Goal: Use online tool/utility: Utilize a website feature to perform a specific function

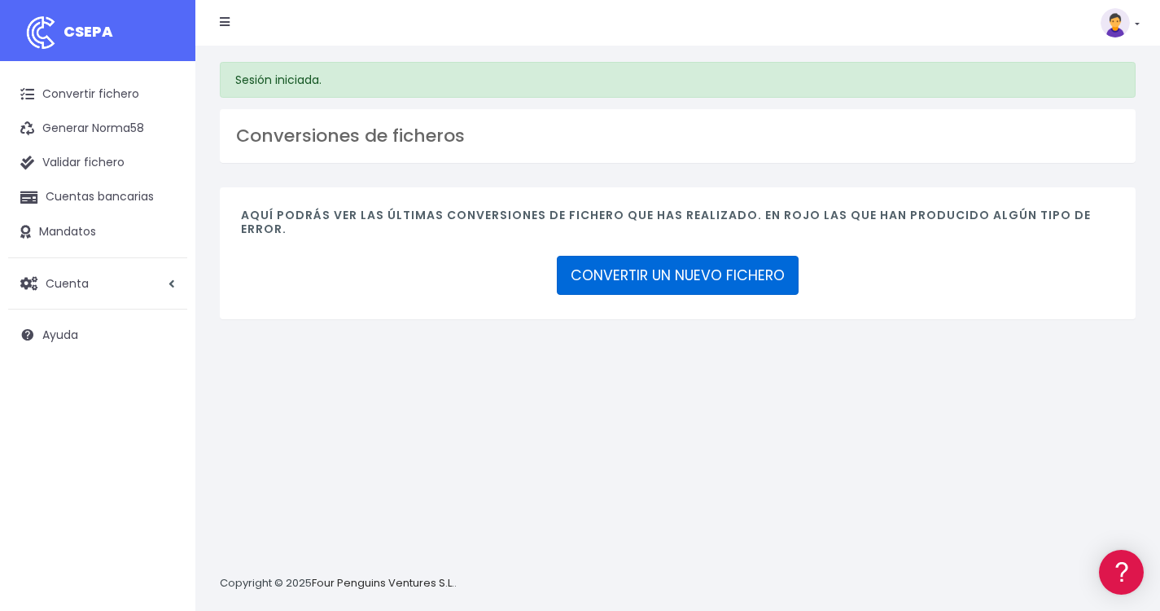
click at [710, 276] on link "CONVERTIR UN NUEVO FICHERO" at bounding box center [678, 275] width 242 height 39
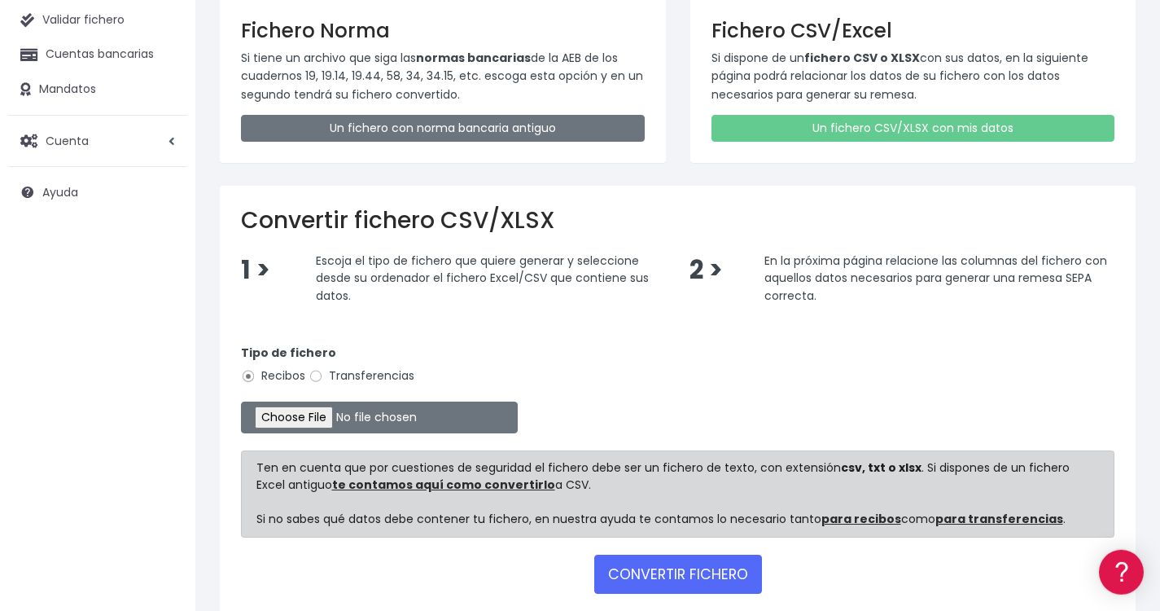
scroll to position [156, 0]
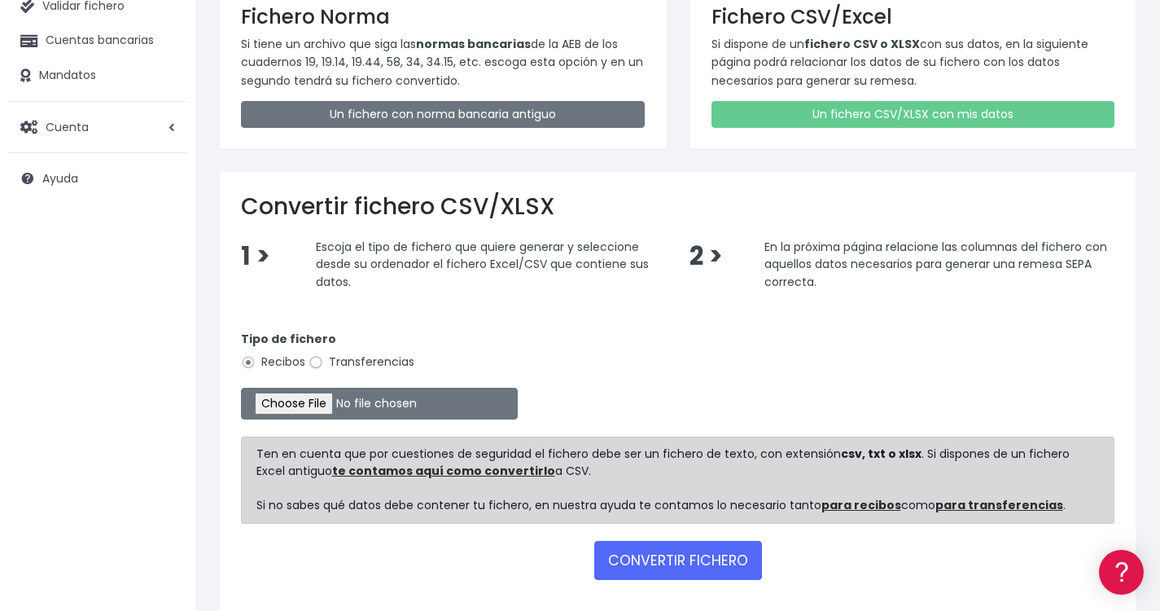
click at [322, 363] on input "Transferencias" at bounding box center [316, 362] width 15 height 15
radio input "true"
click at [296, 407] on input "file" at bounding box center [379, 404] width 277 height 32
type input "C:\fakepath\2025101 REMESA PREV 4.2.xlsx"
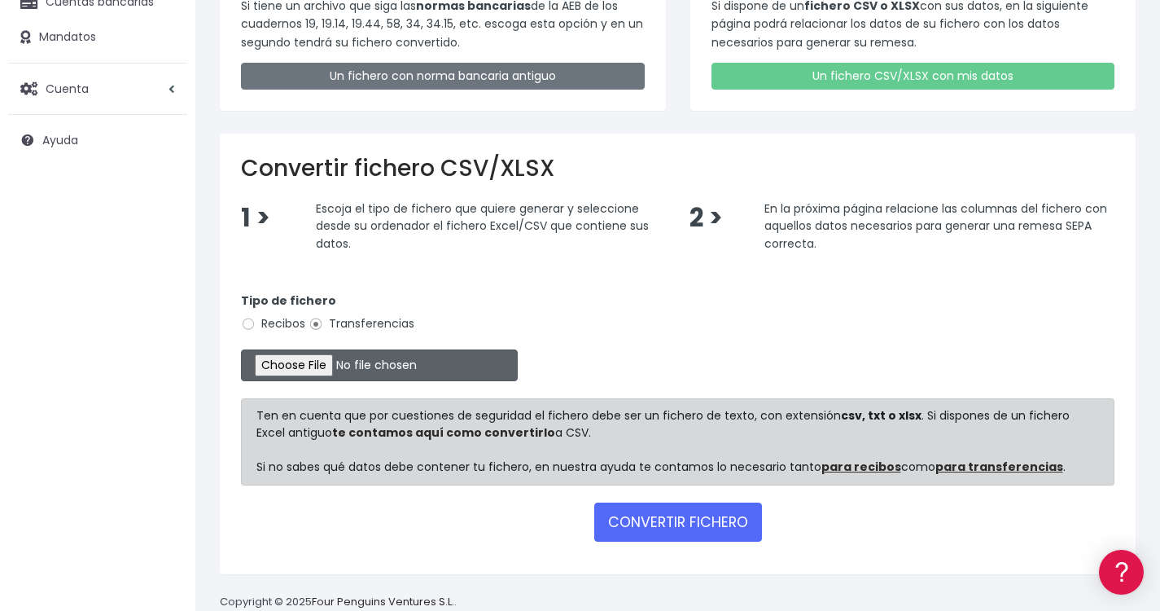
scroll to position [195, 0]
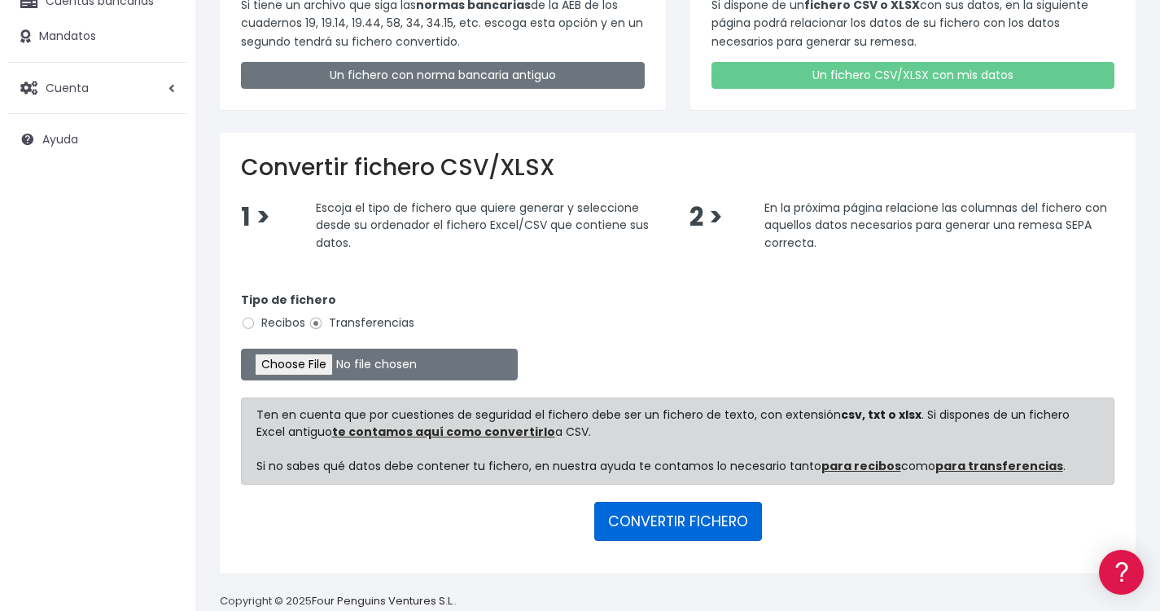
click at [693, 524] on button "CONVERTIR FICHERO" at bounding box center [678, 521] width 168 height 39
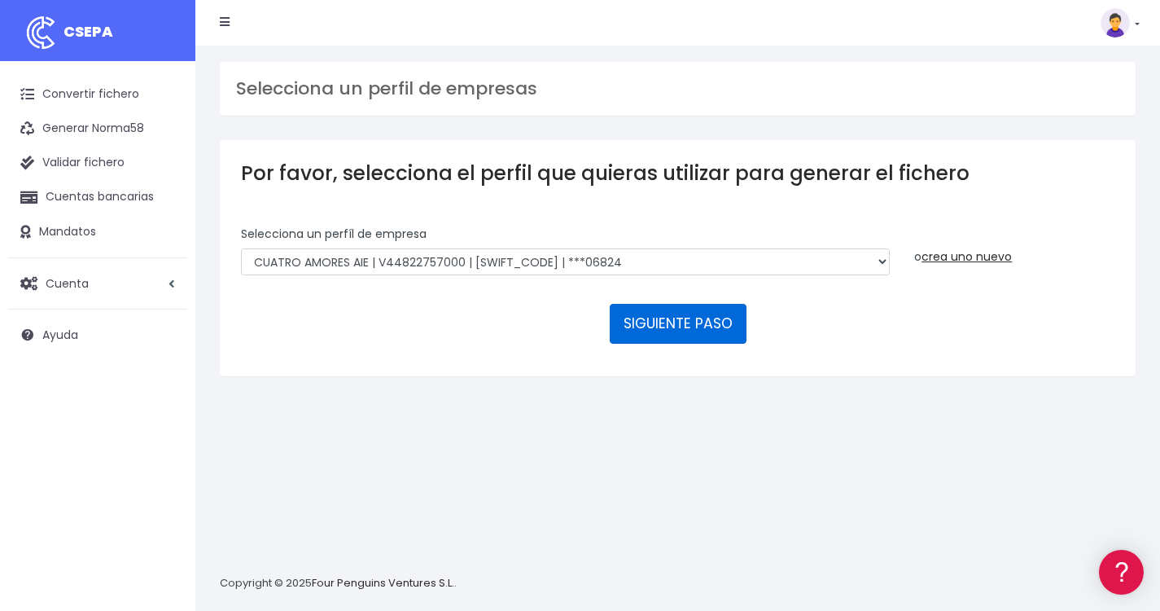
click at [651, 304] on button "SIGUIENTE PASO" at bounding box center [678, 323] width 137 height 39
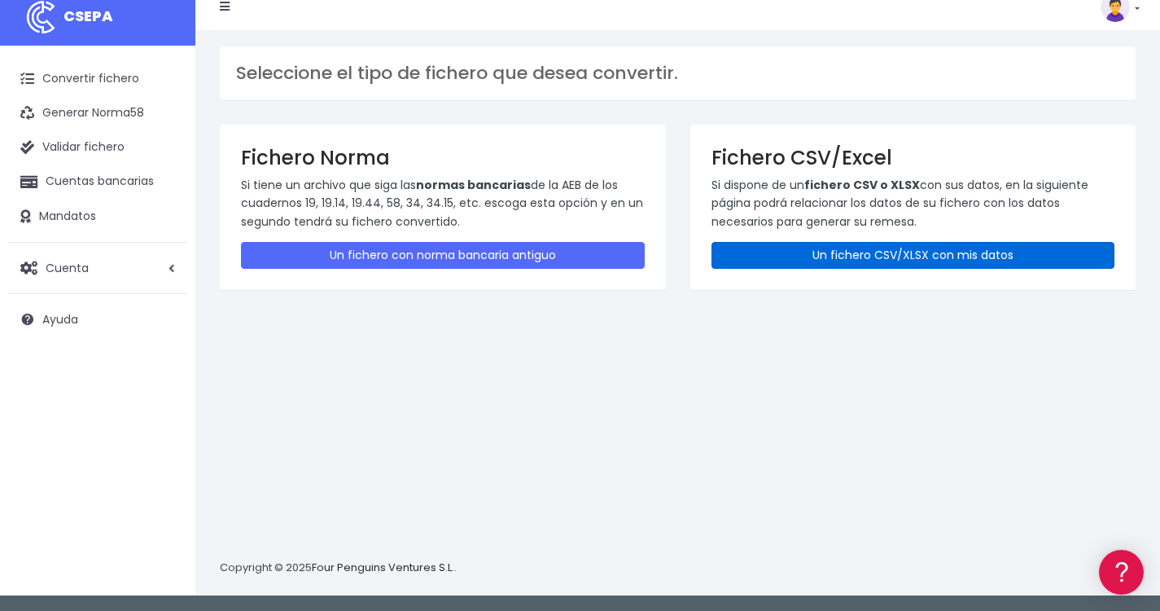
click at [854, 257] on link "Un fichero CSV/XLSX con mis datos" at bounding box center [914, 255] width 404 height 27
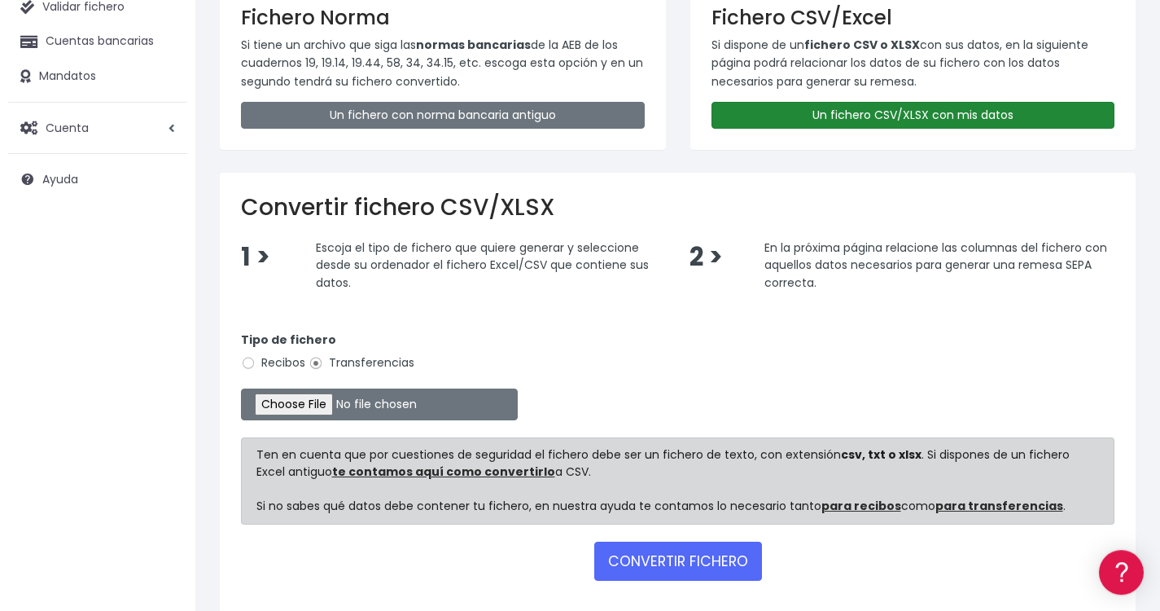
scroll to position [169, 0]
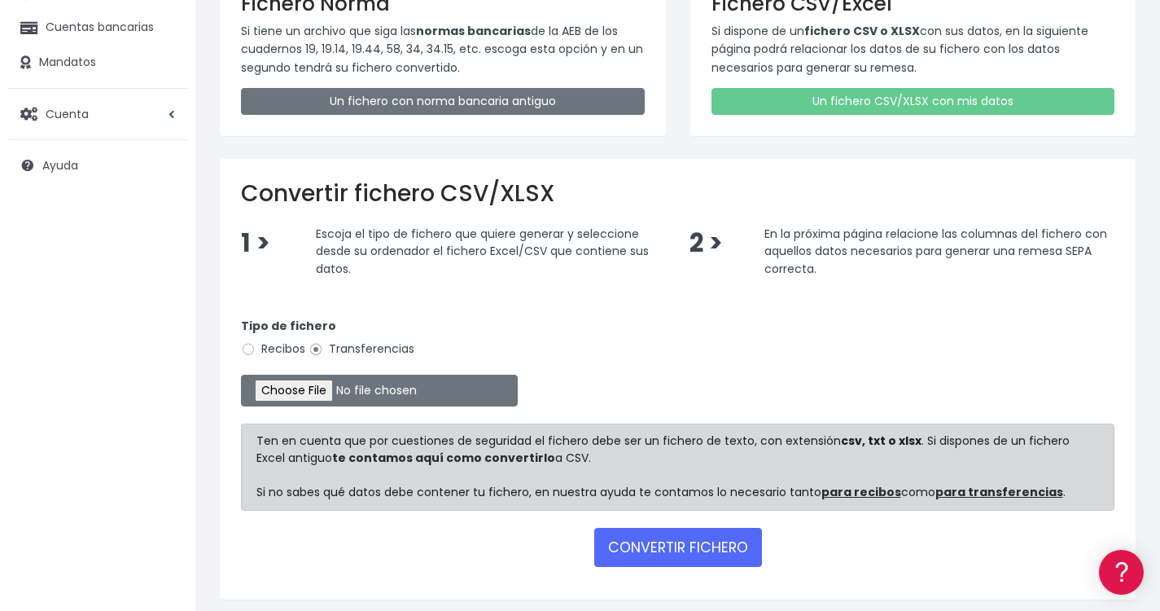
click at [495, 451] on link "te contamos aquí como convertirlo" at bounding box center [443, 457] width 223 height 16
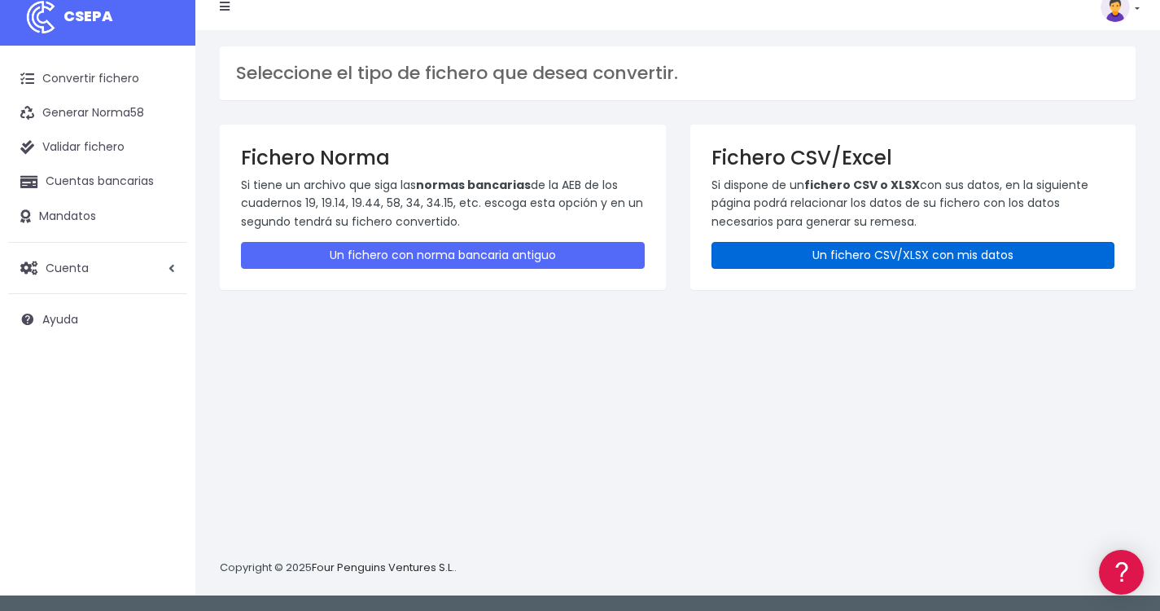
click at [873, 251] on link "Un fichero CSV/XLSX con mis datos" at bounding box center [914, 255] width 404 height 27
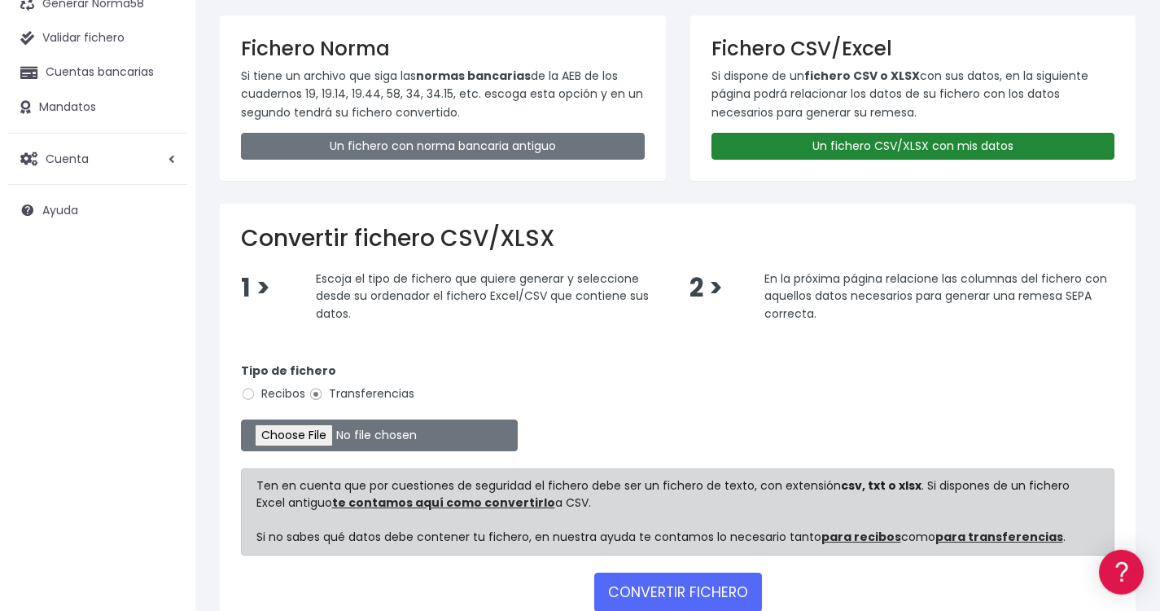
scroll to position [156, 0]
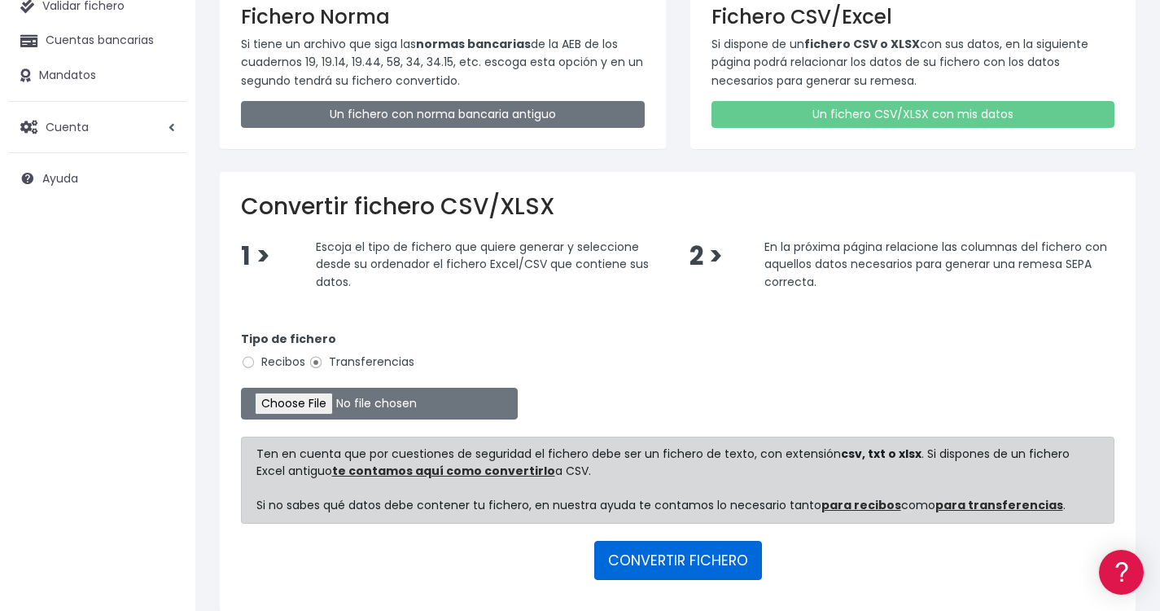
click at [673, 559] on button "CONVERTIR FICHERO" at bounding box center [678, 560] width 168 height 39
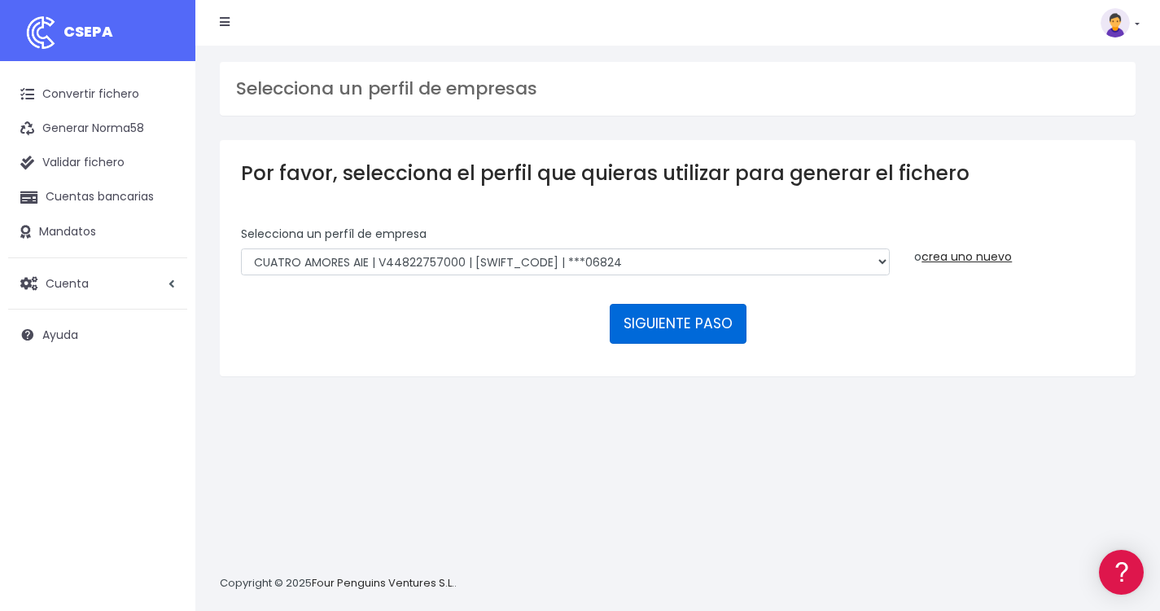
click at [690, 304] on button "SIGUIENTE PASO" at bounding box center [678, 323] width 137 height 39
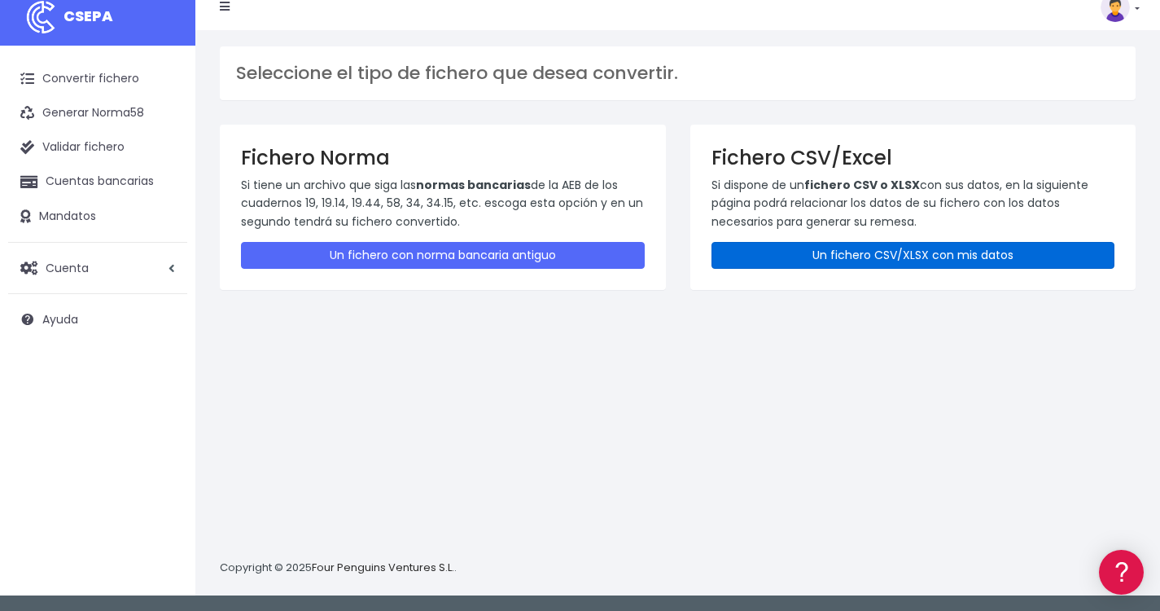
click at [797, 260] on link "Un fichero CSV/XLSX con mis datos" at bounding box center [914, 255] width 404 height 27
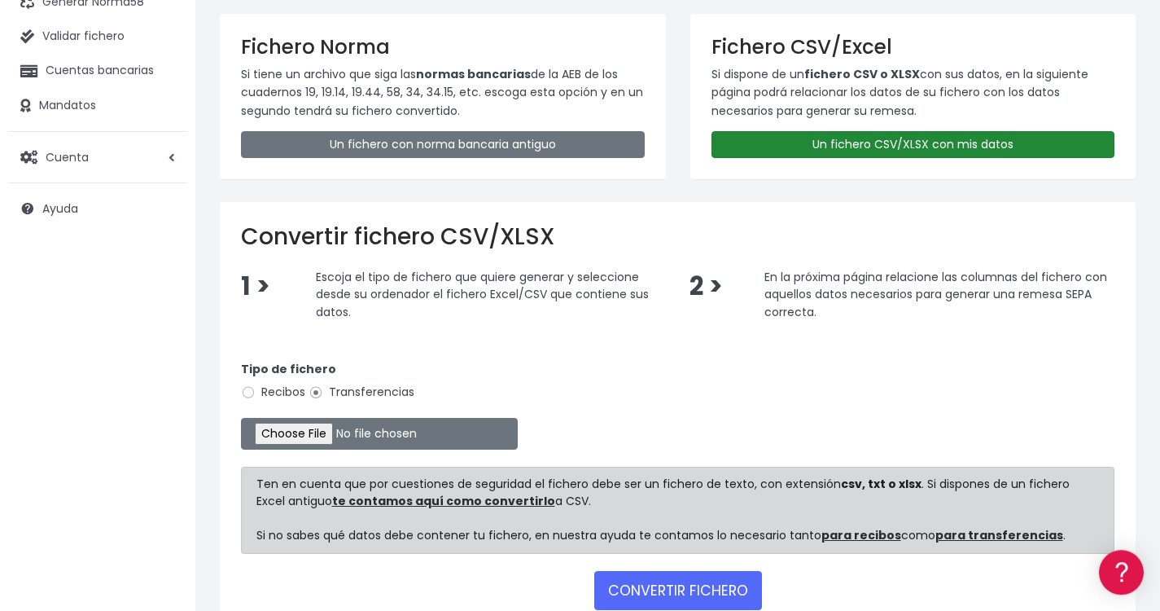
scroll to position [221, 0]
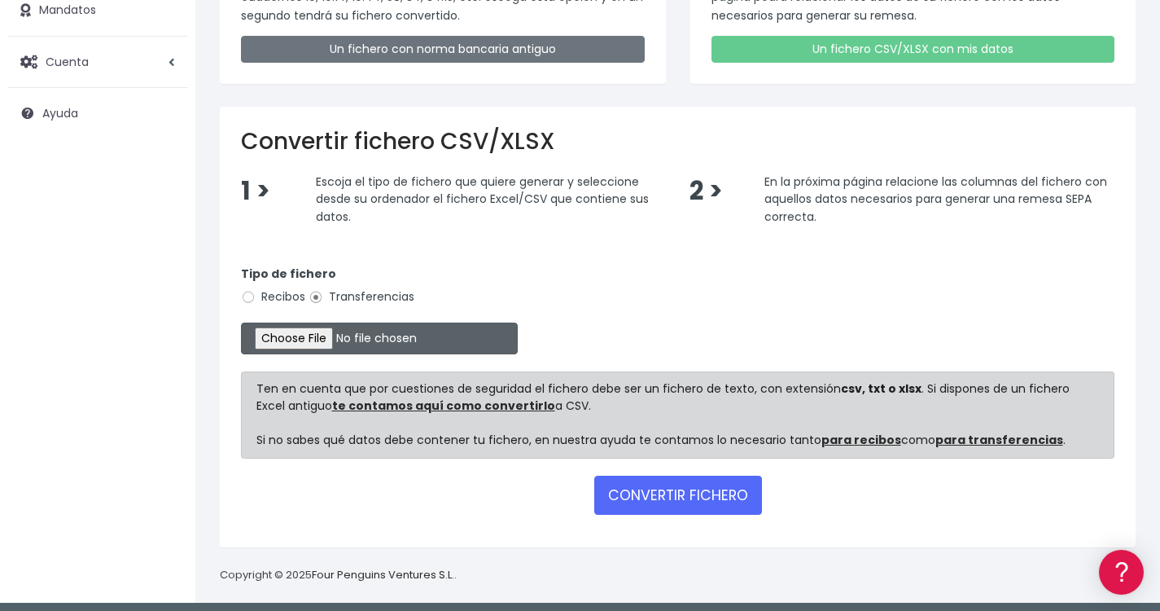
click at [296, 335] on input "file" at bounding box center [379, 338] width 277 height 32
type input "C:\fakepath\2025101 REMESA PREV 4.2.csv"
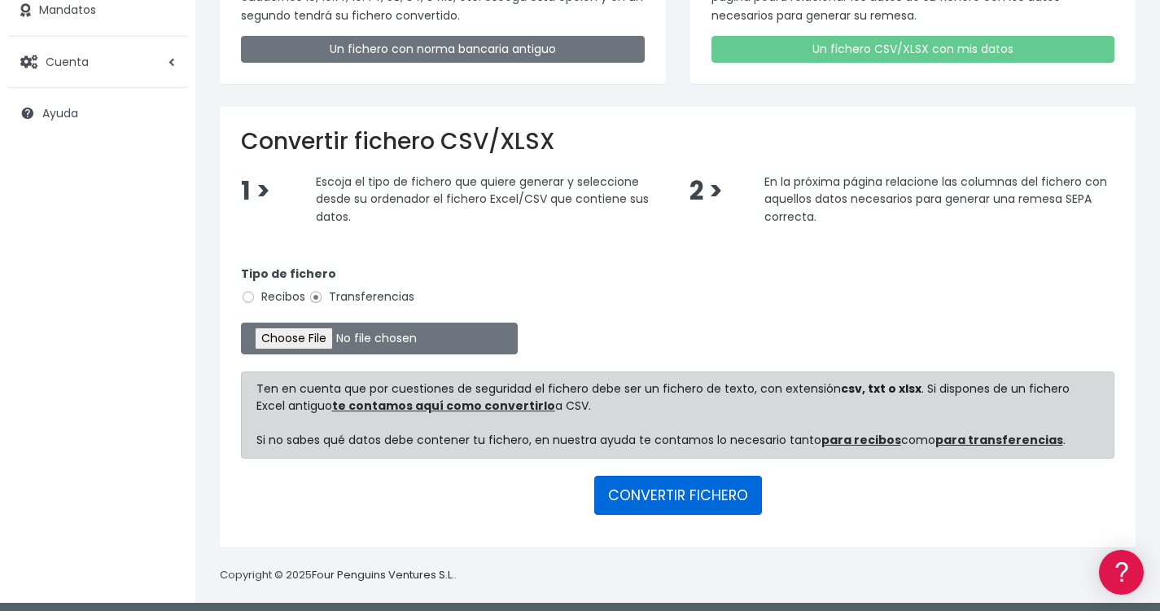
click at [670, 492] on button "CONVERTIR FICHERO" at bounding box center [678, 495] width 168 height 39
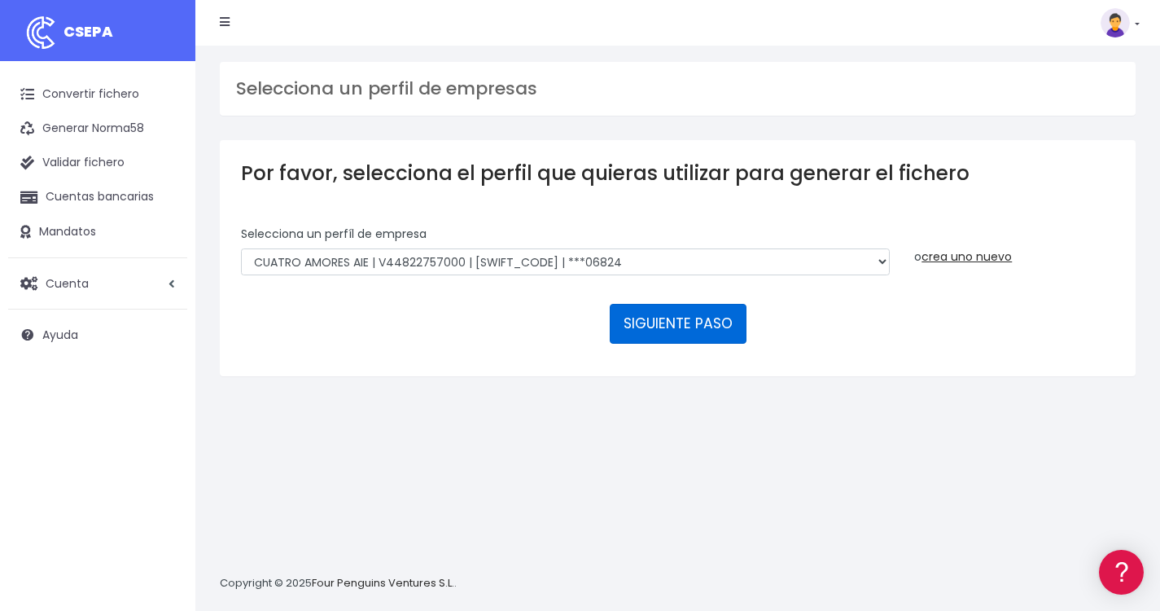
click at [677, 304] on button "SIGUIENTE PASO" at bounding box center [678, 323] width 137 height 39
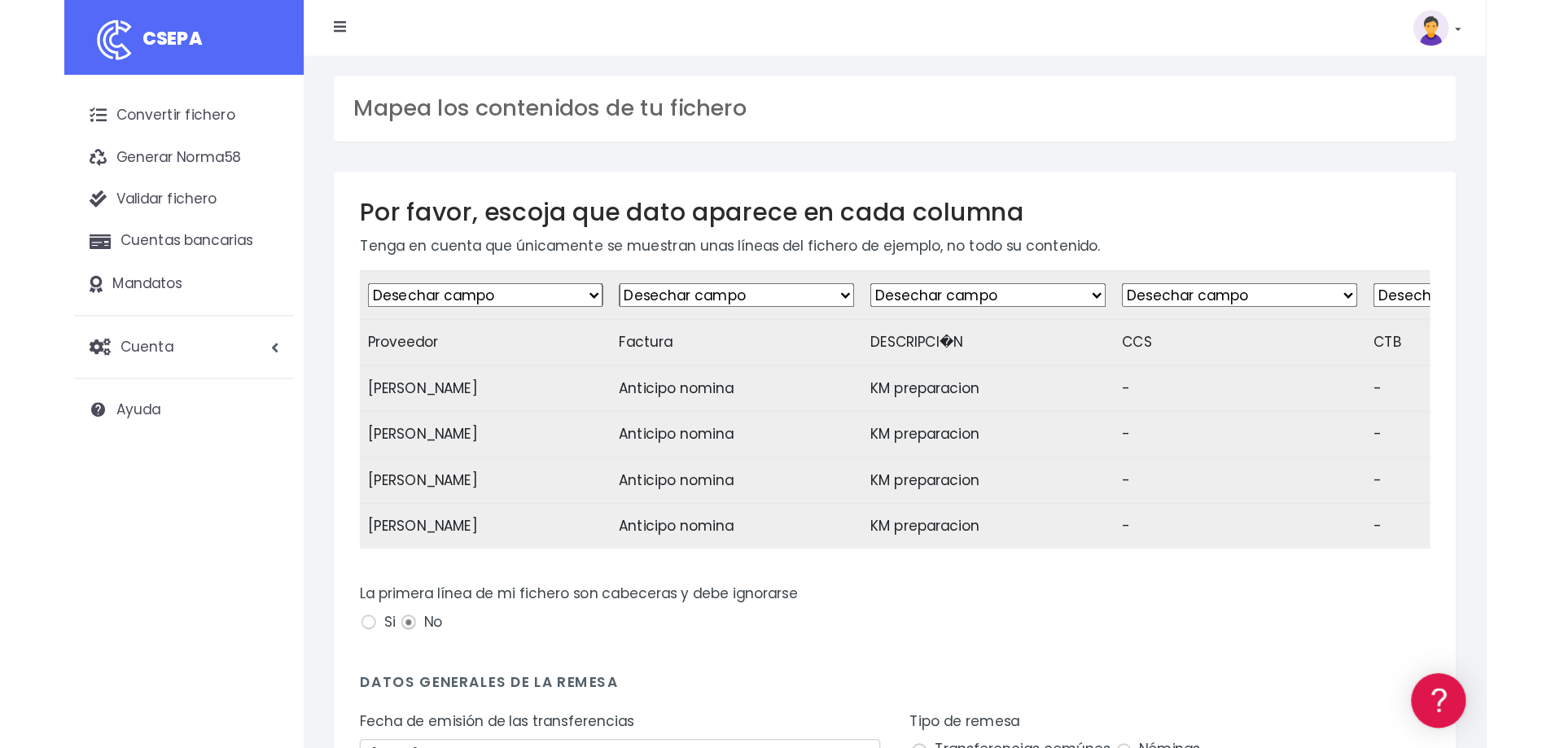
scroll to position [13, 0]
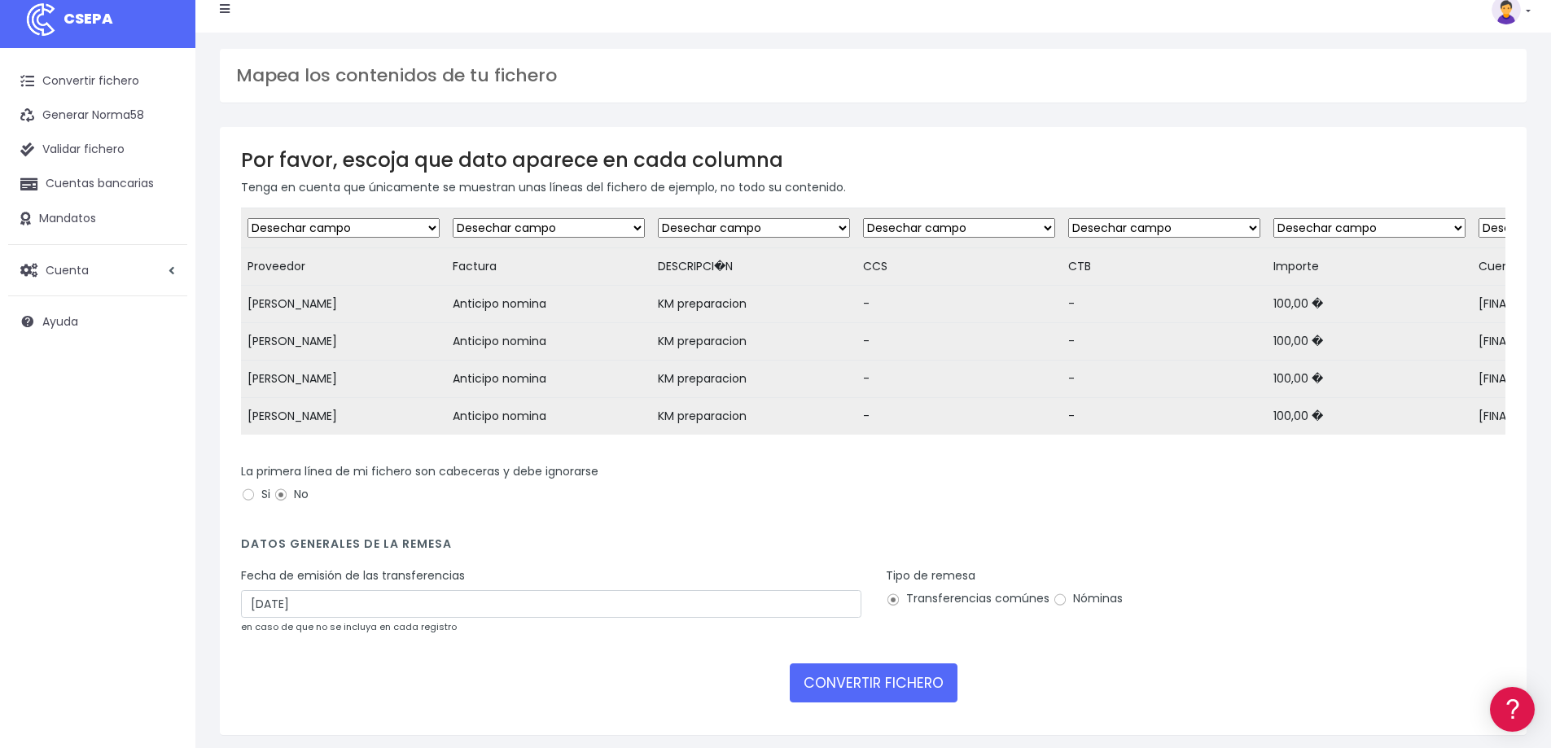
click at [292, 268] on td "Proveedor" at bounding box center [343, 266] width 205 height 37
select select "creditor"
click option "Cliente: nombre" at bounding box center [0, 0] width 0 height 0
select select "description"
click option "Transferencia: descripción" at bounding box center [0, 0] width 0 height 0
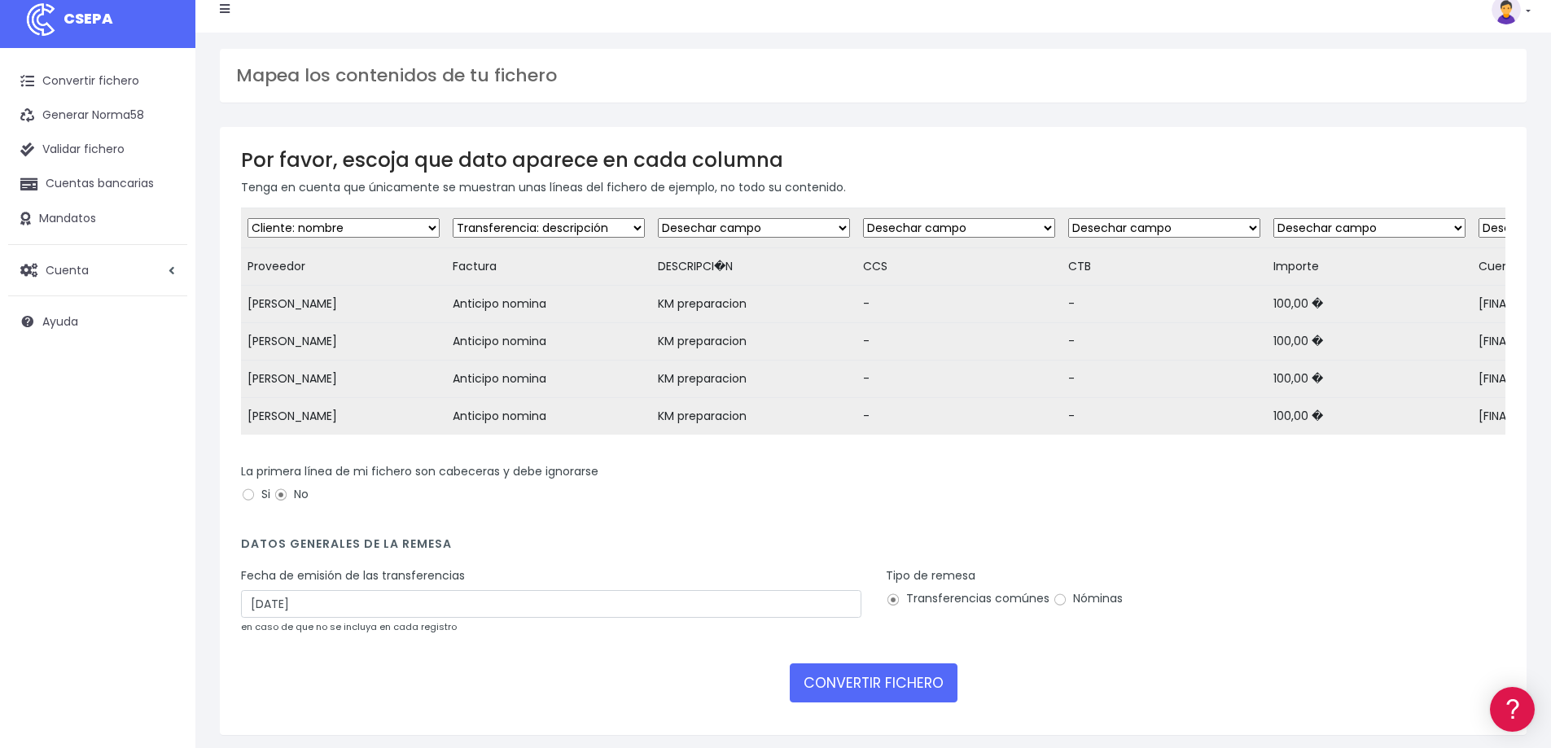
click option "Desechar campo" at bounding box center [0, 0] width 0 height 0
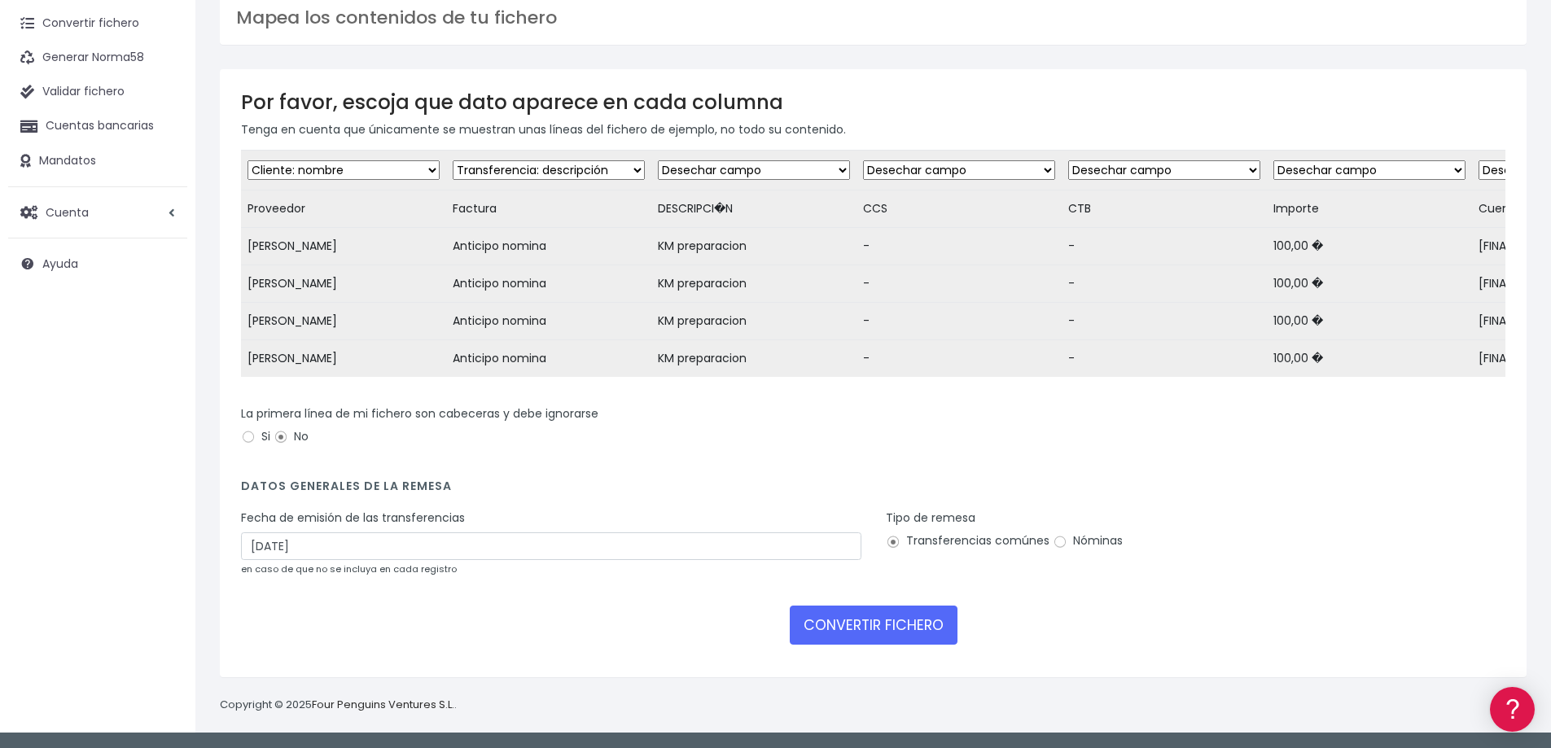
scroll to position [0, 0]
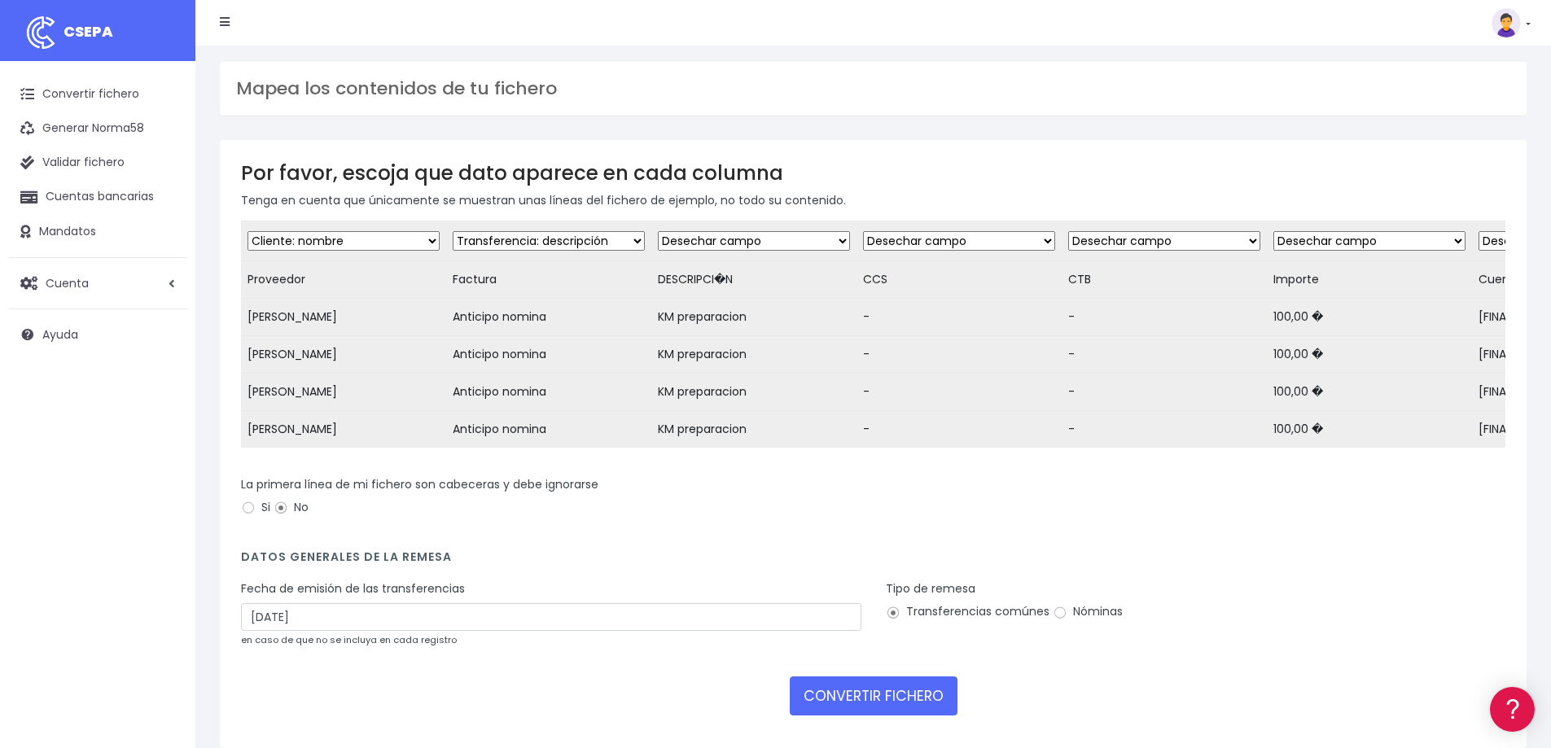
click at [94, 30] on span "CSEPA" at bounding box center [89, 31] width 50 height 20
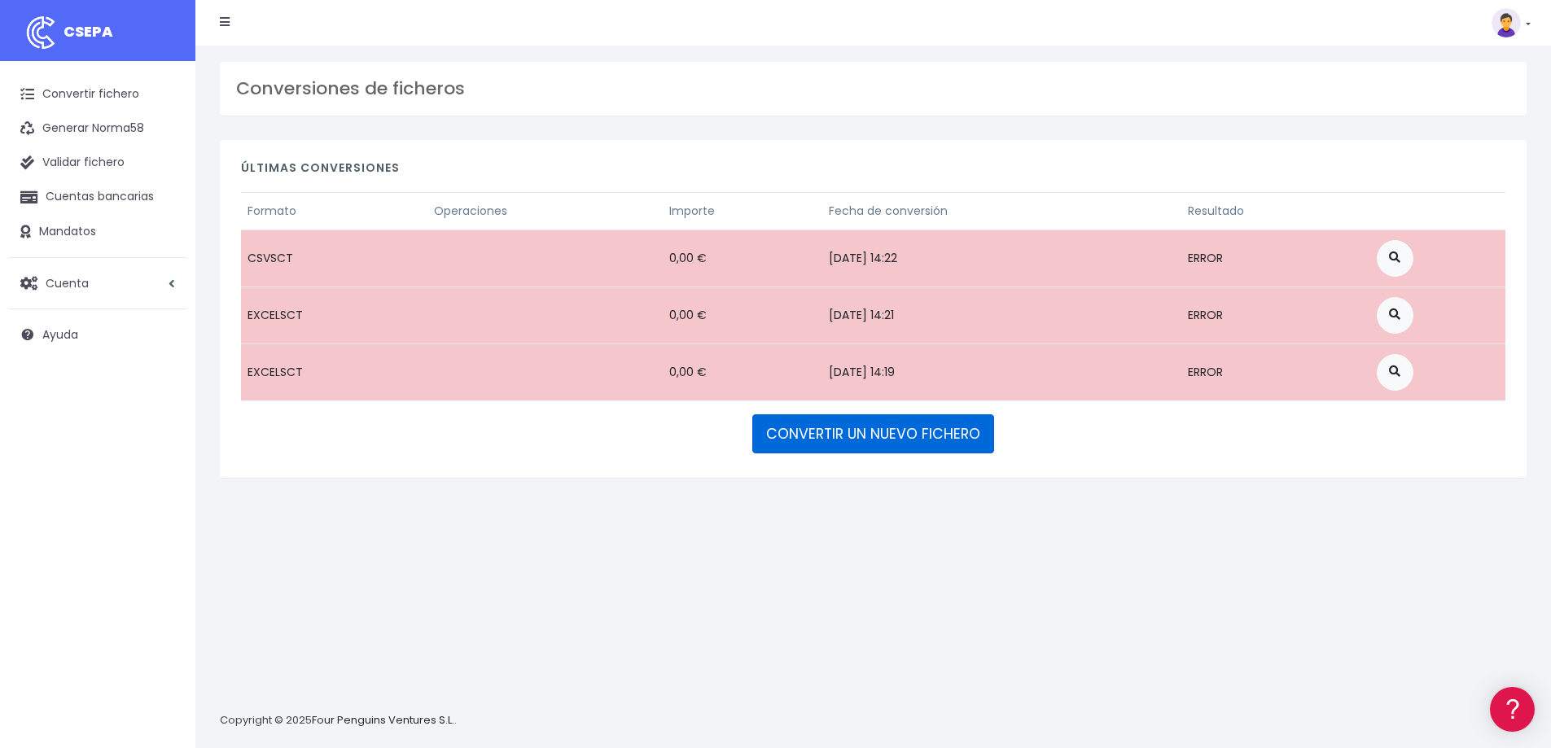
click at [798, 442] on link "CONVERTIR UN NUEVO FICHERO" at bounding box center [873, 433] width 242 height 39
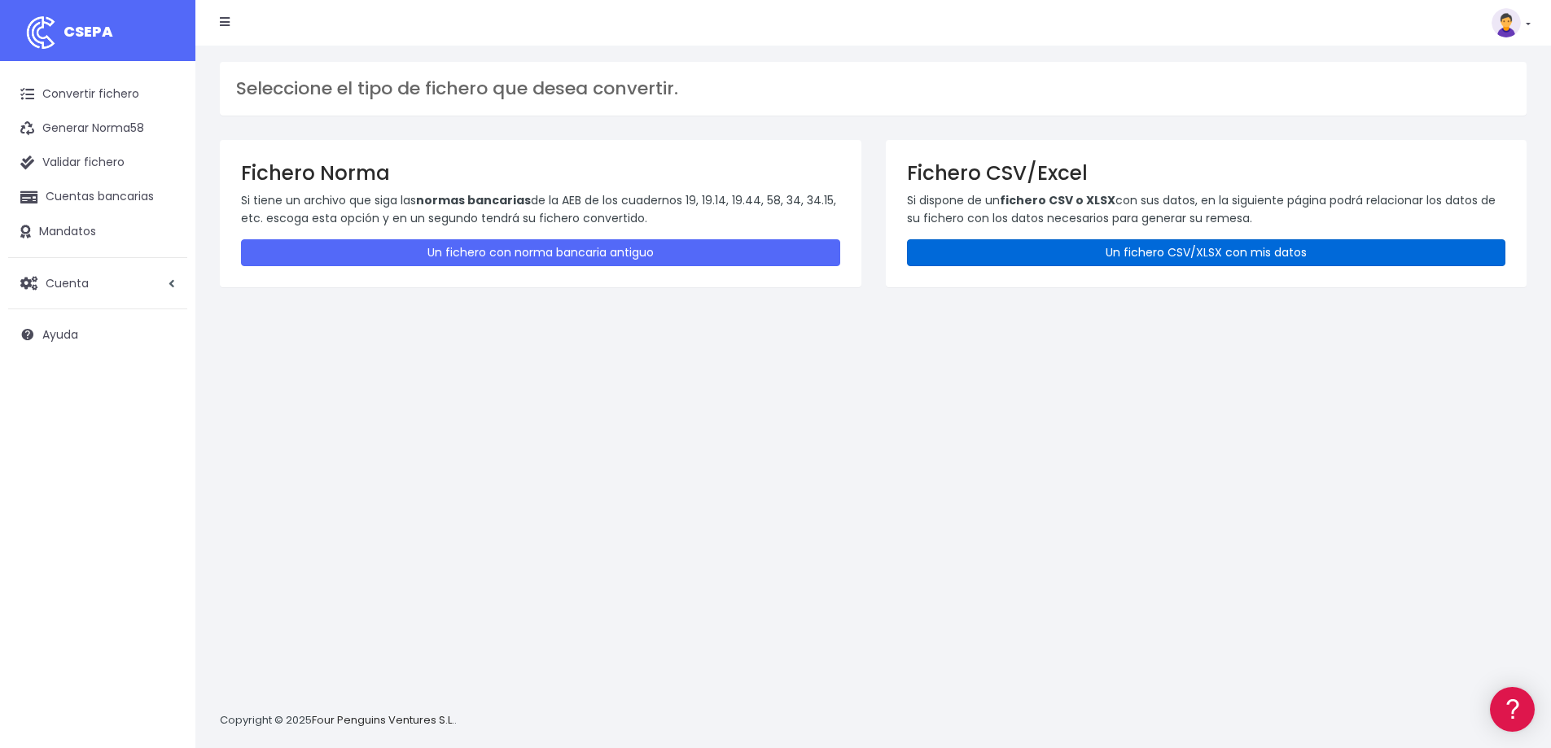
click at [1043, 262] on link "Un fichero CSV/XLSX con mis datos" at bounding box center [1206, 252] width 599 height 27
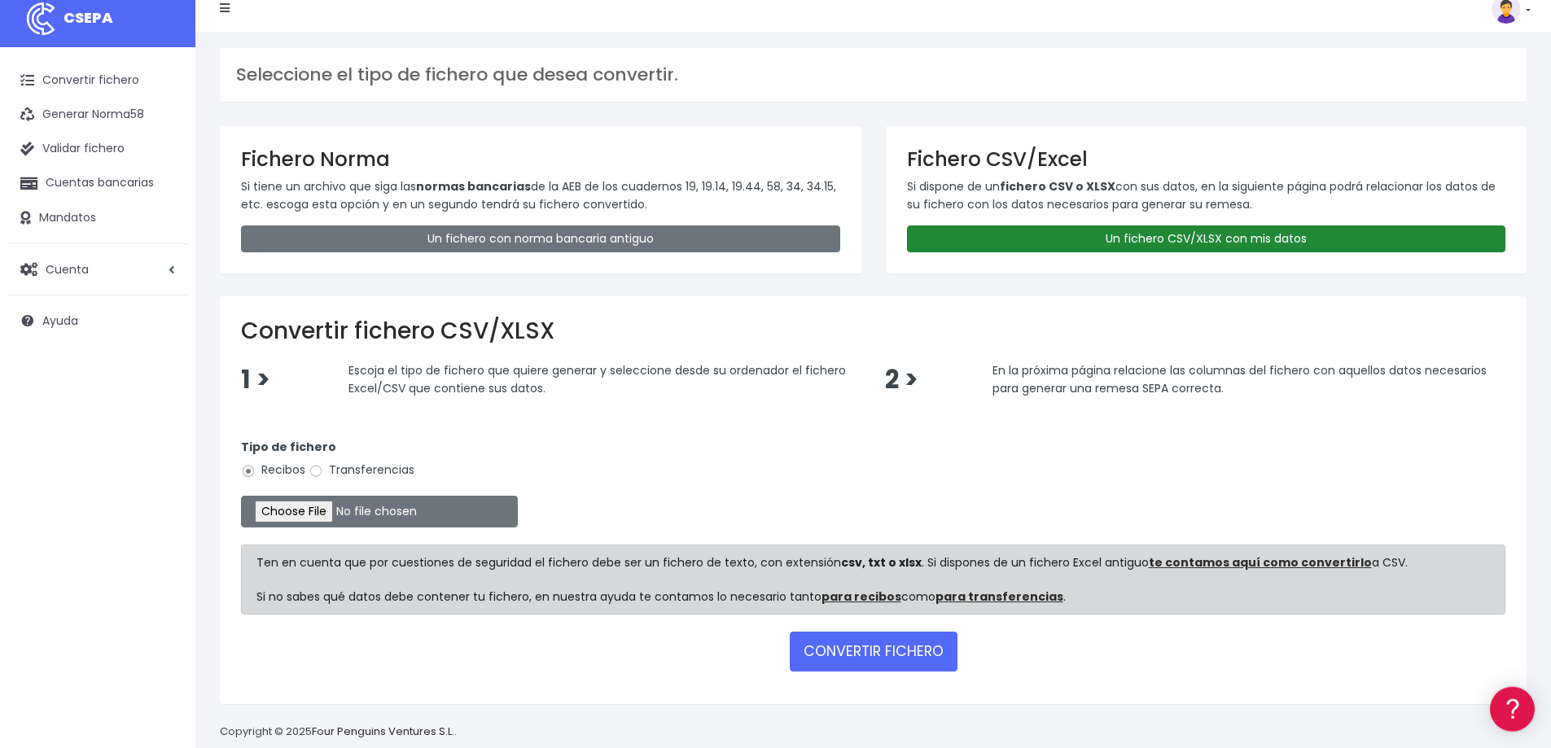
scroll to position [26, 0]
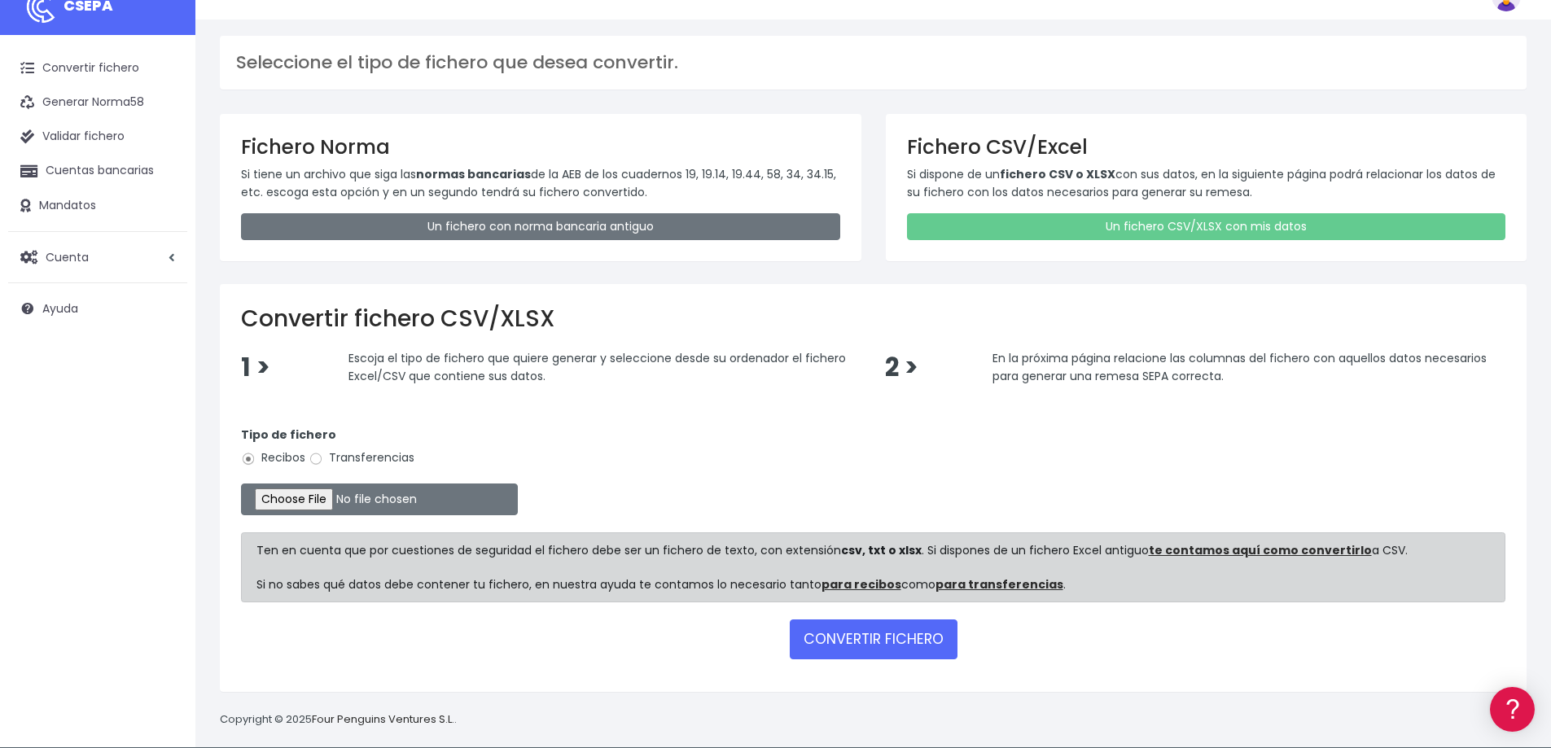
click at [314, 459] on input "Transferencias" at bounding box center [316, 459] width 15 height 15
radio input "true"
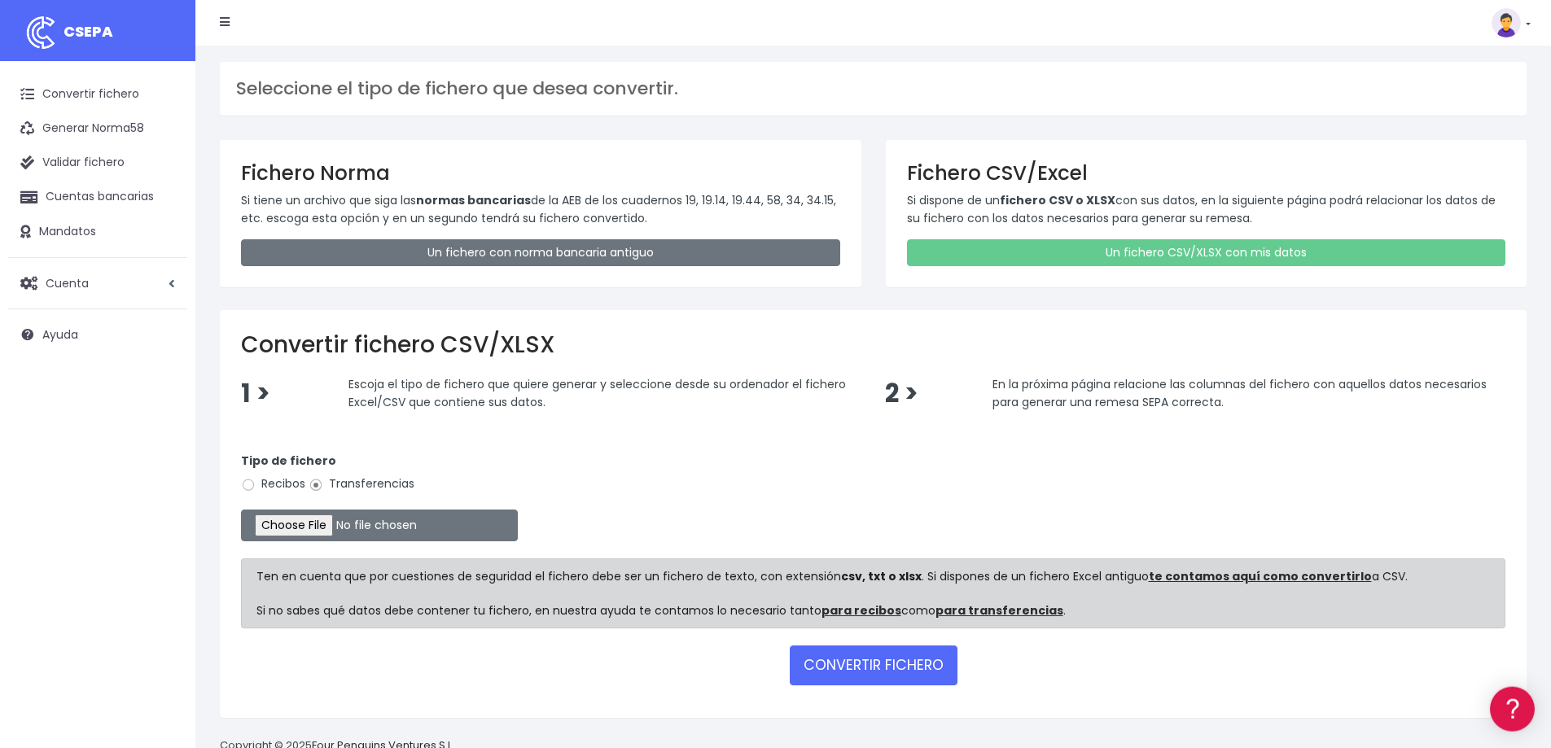
scroll to position [0, 0]
click at [274, 526] on input "file" at bounding box center [379, 526] width 277 height 32
type input "C:\fakepath\2025101 REMESA PREV 4.2.csv"
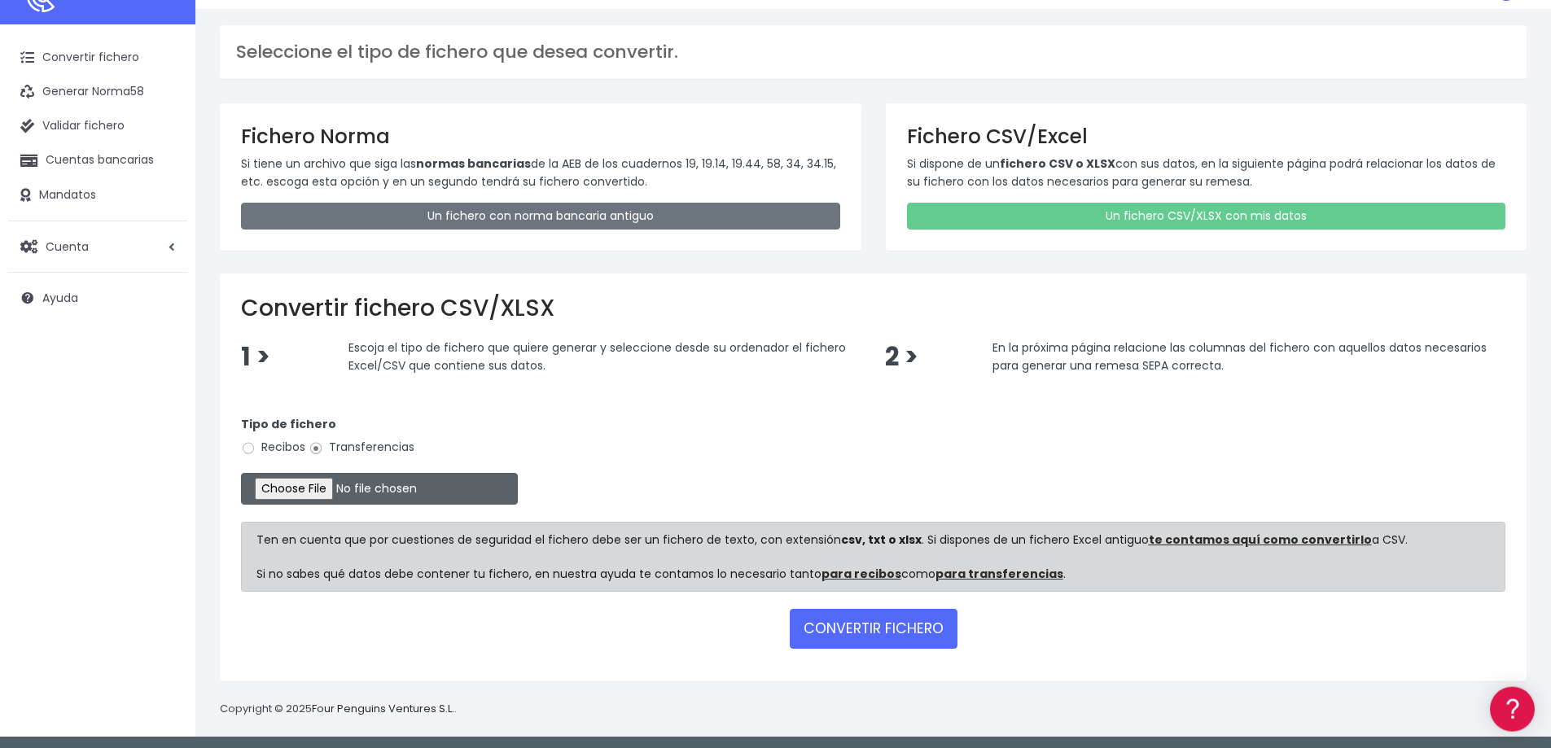
scroll to position [37, 0]
click at [845, 630] on button "CONVERTIR FICHERO" at bounding box center [874, 628] width 168 height 39
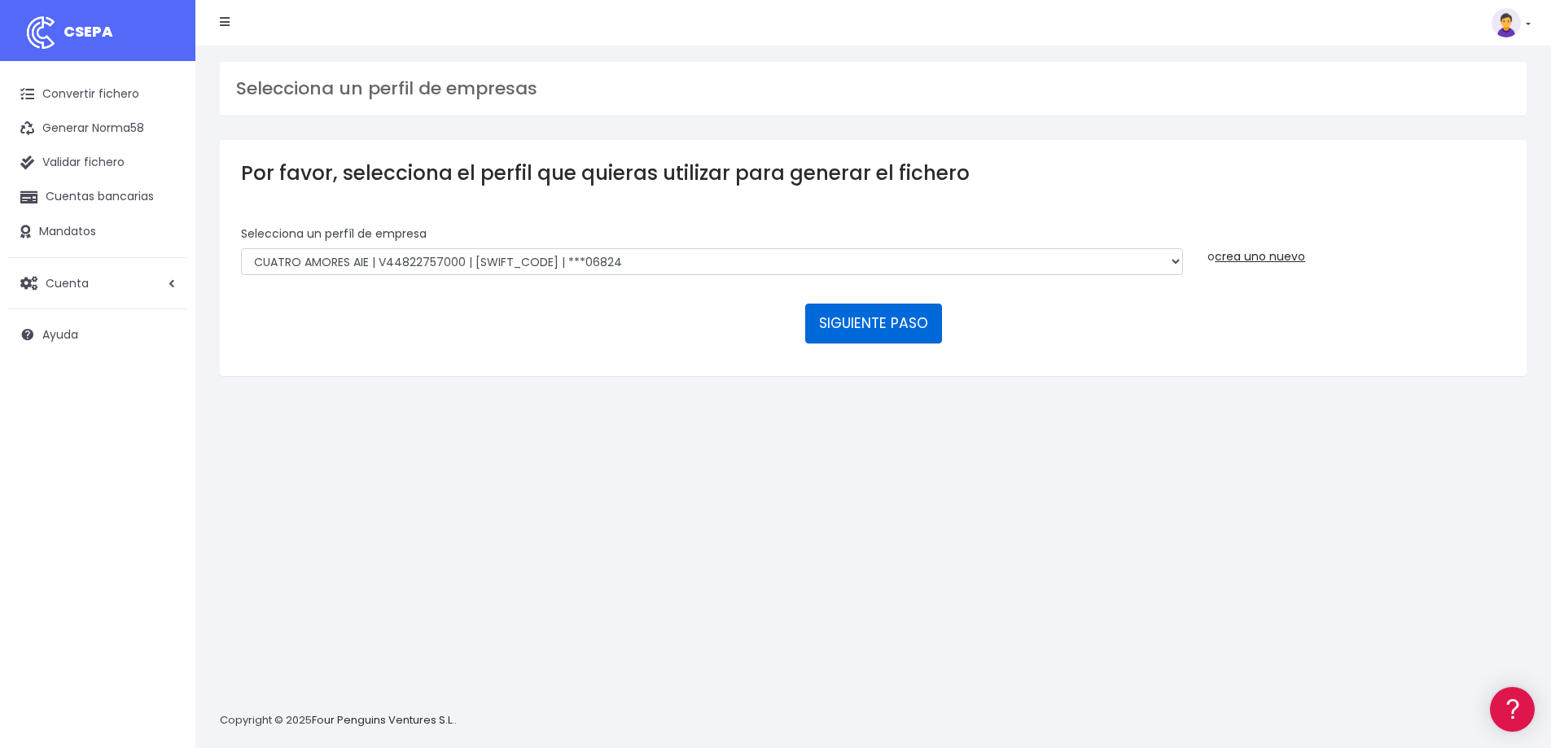
click at [879, 304] on button "SIGUIENTE PASO" at bounding box center [873, 323] width 137 height 39
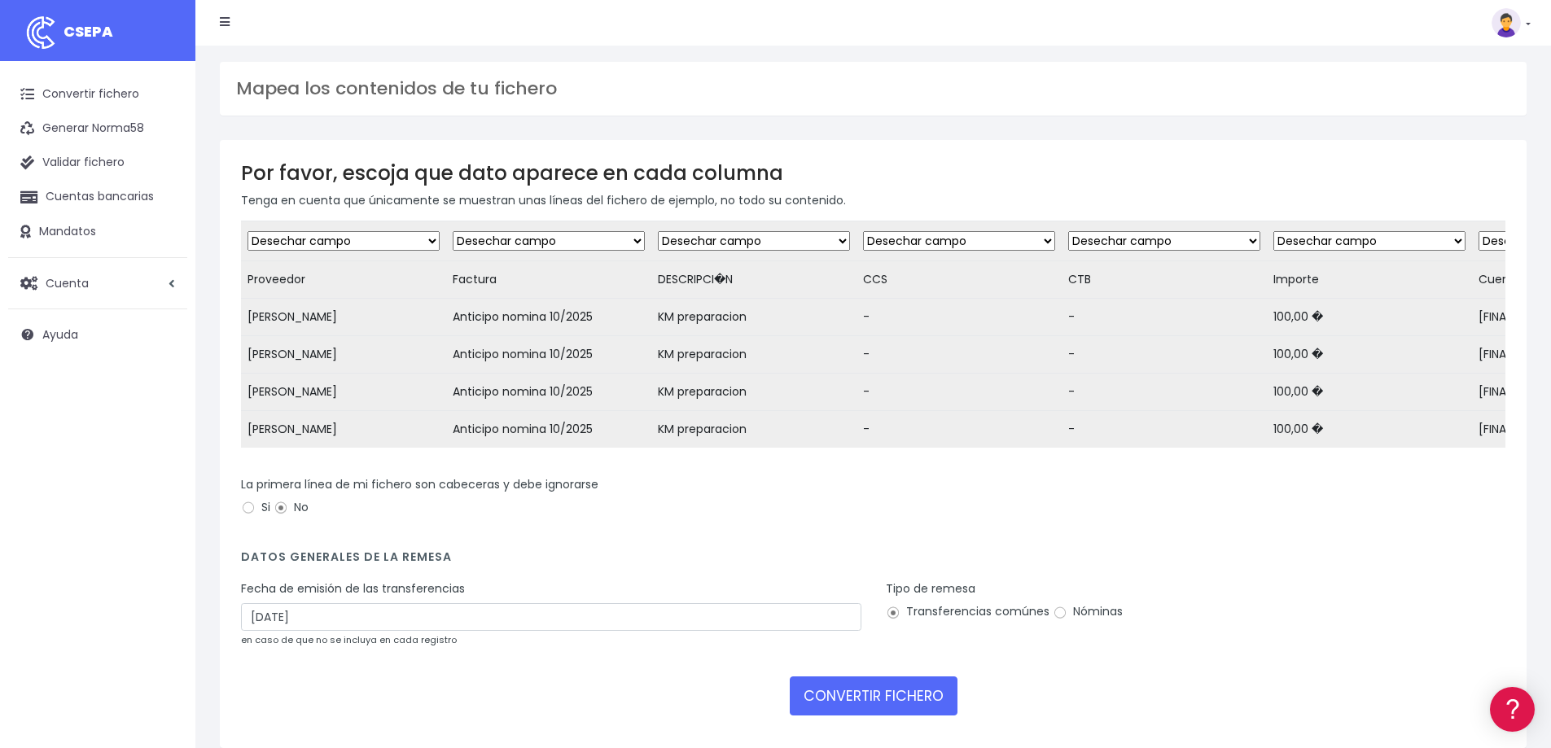
click option "Desechar campo" at bounding box center [0, 0] width 0 height 0
select select "creditor"
click option "Cliente: nombre" at bounding box center [0, 0] width 0 height 0
select select "description"
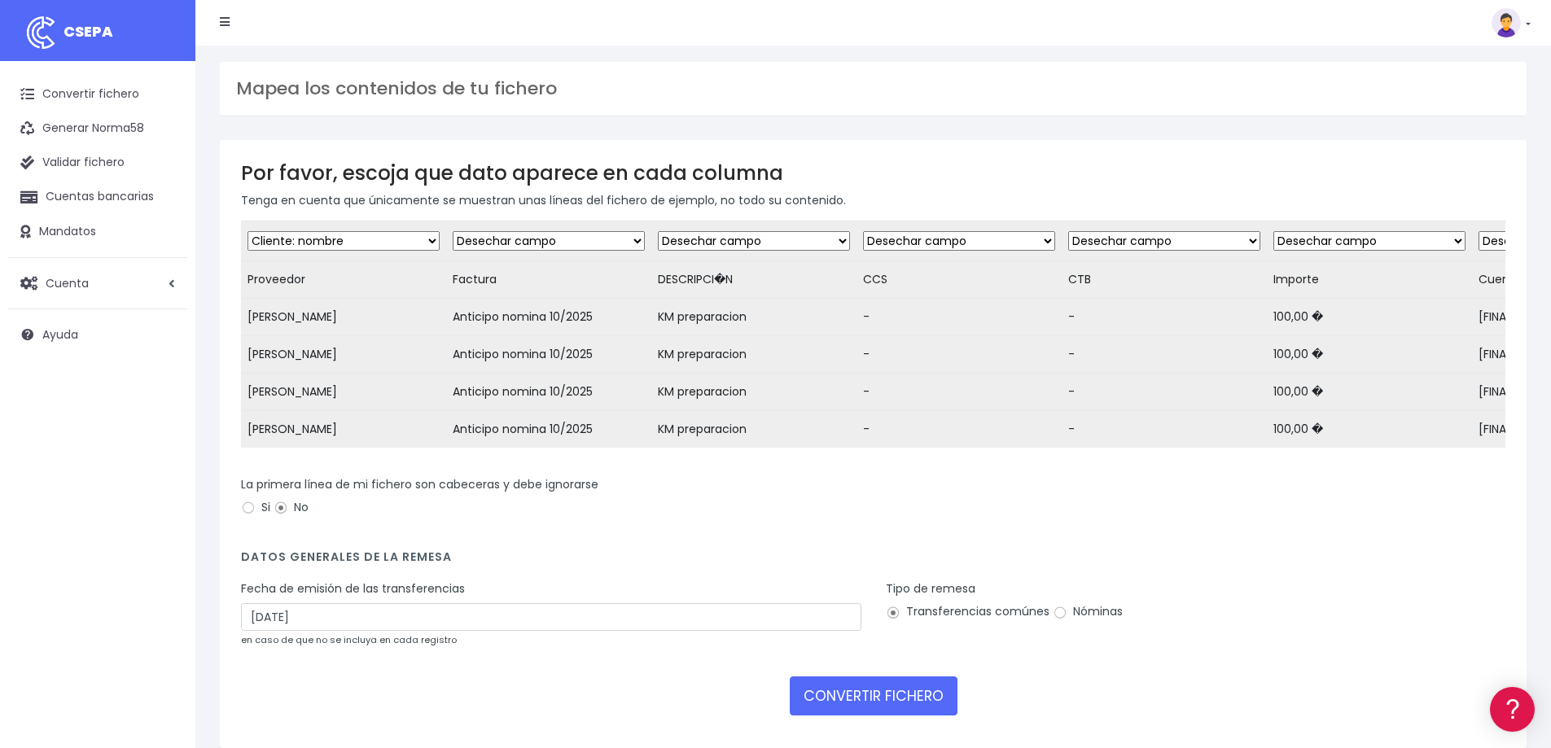
click option "Transferencia: descripción" at bounding box center [0, 0] width 0 height 0
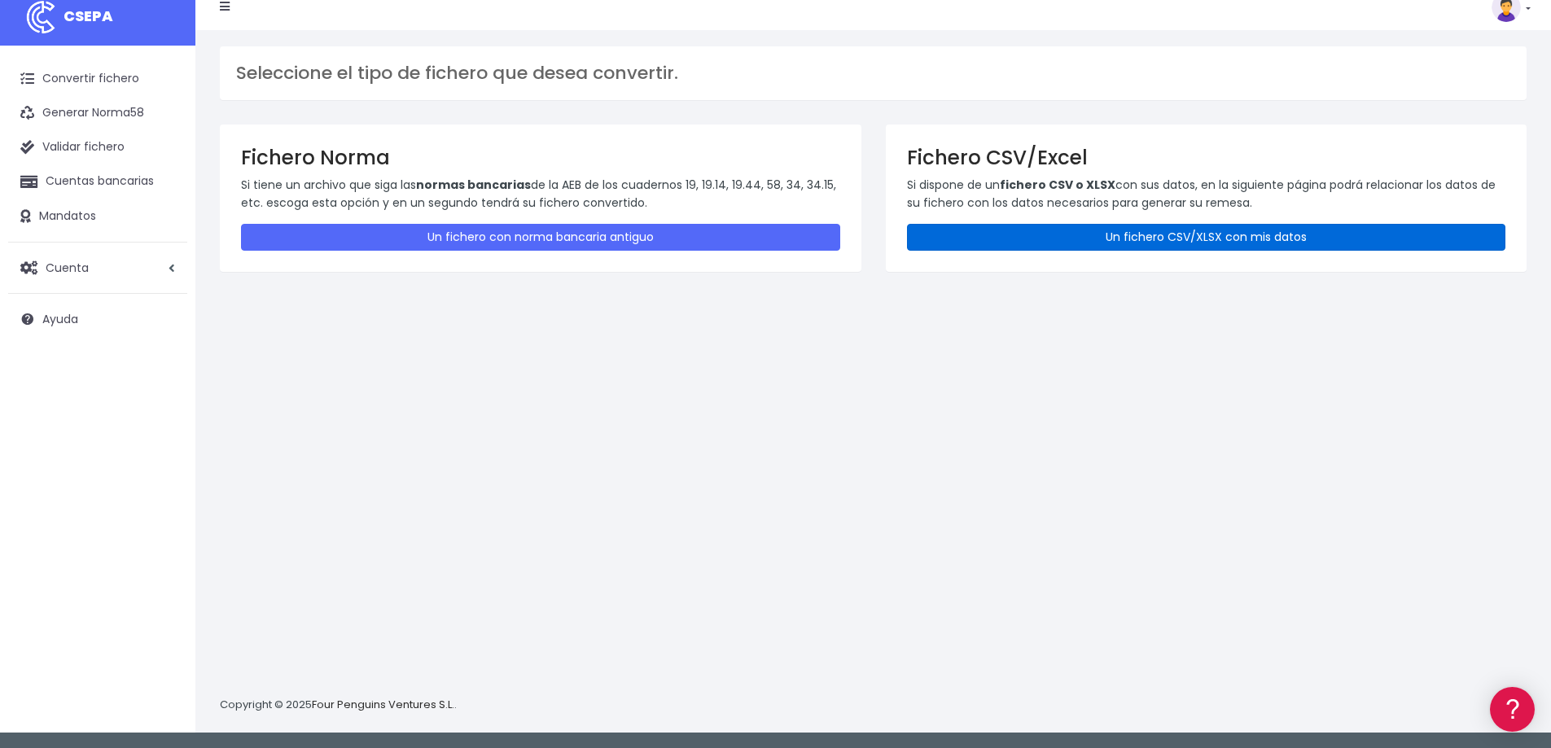
click at [993, 240] on link "Un fichero CSV/XLSX con mis datos" at bounding box center [1206, 237] width 599 height 27
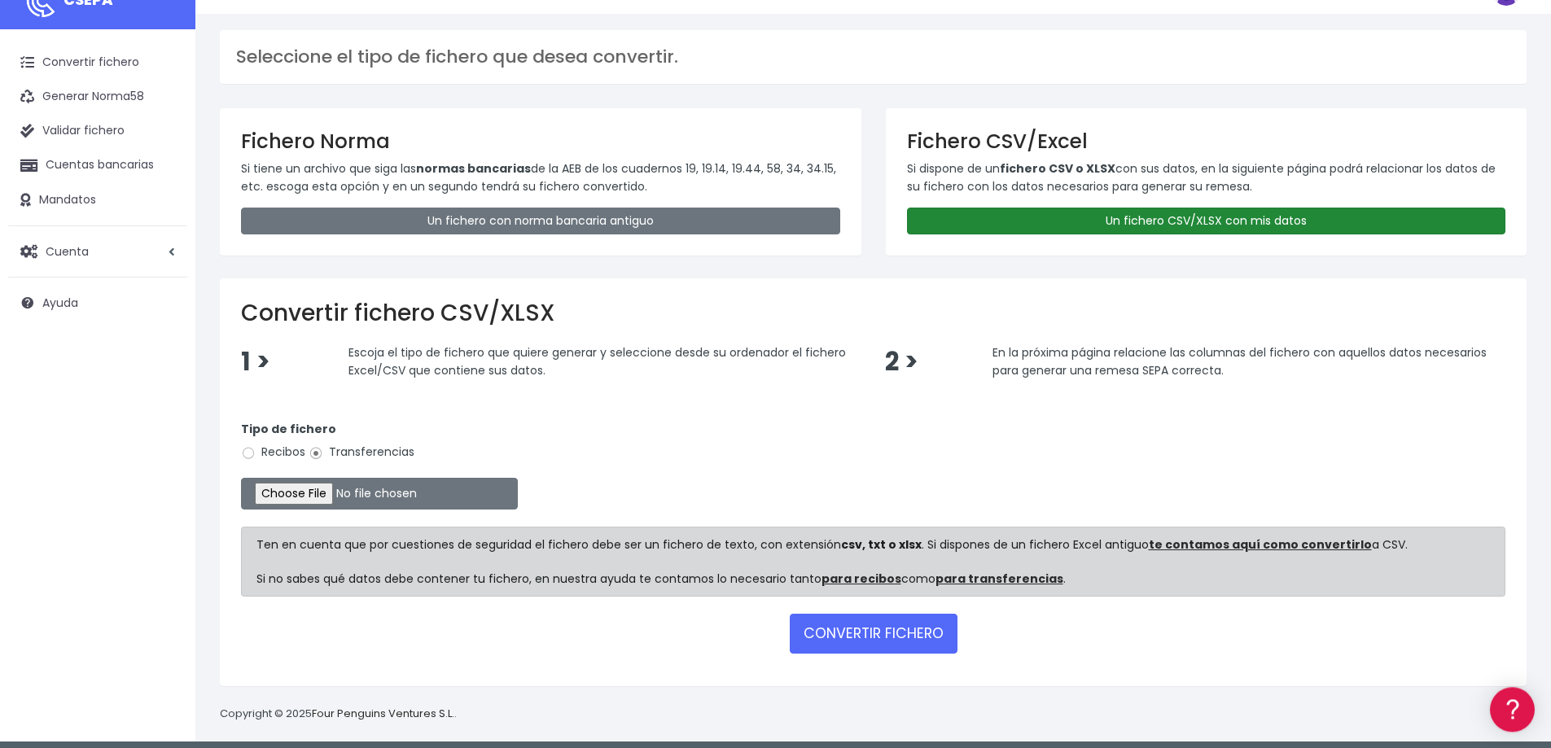
scroll to position [37, 0]
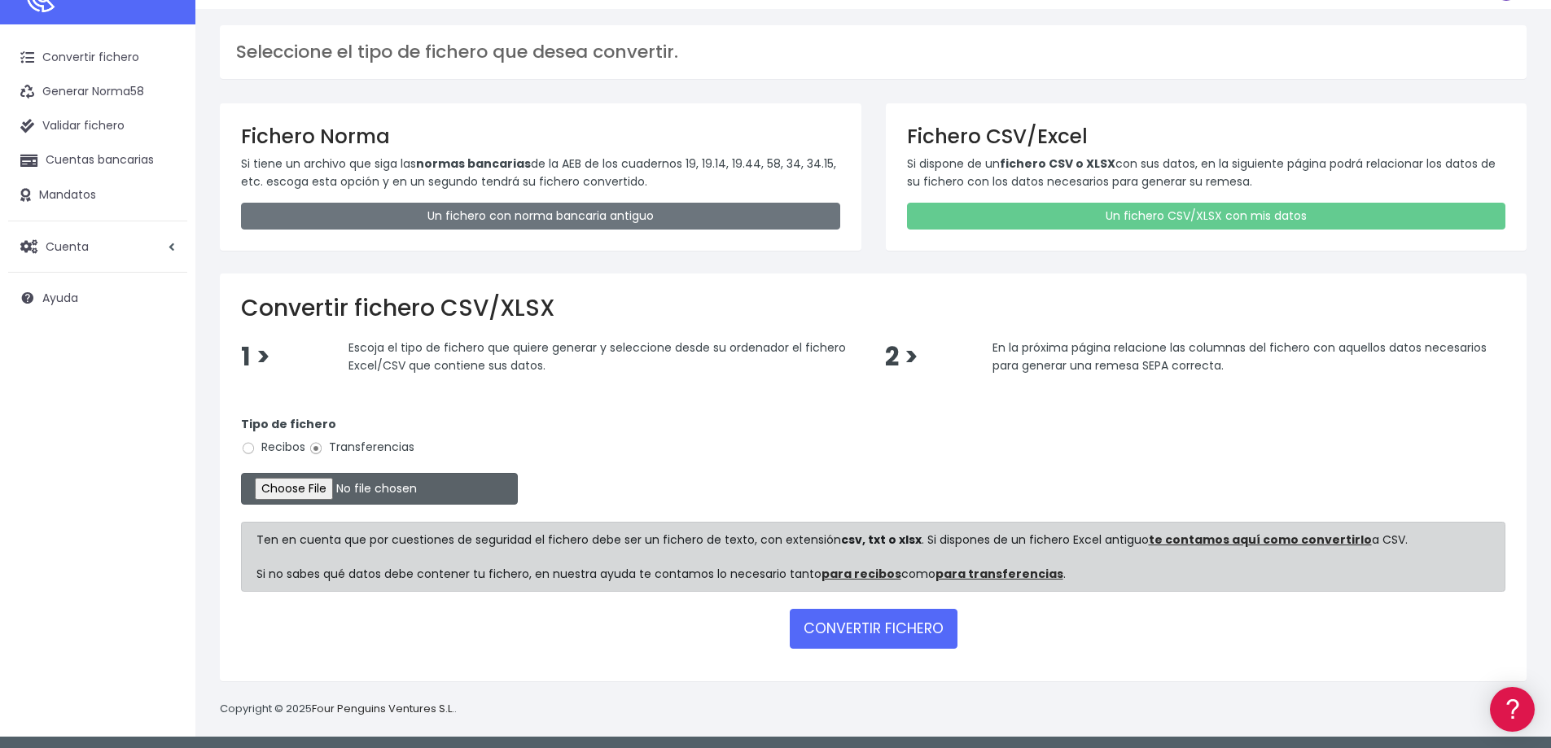
click at [304, 485] on input "file" at bounding box center [379, 489] width 277 height 32
click at [305, 482] on input "file" at bounding box center [379, 489] width 277 height 32
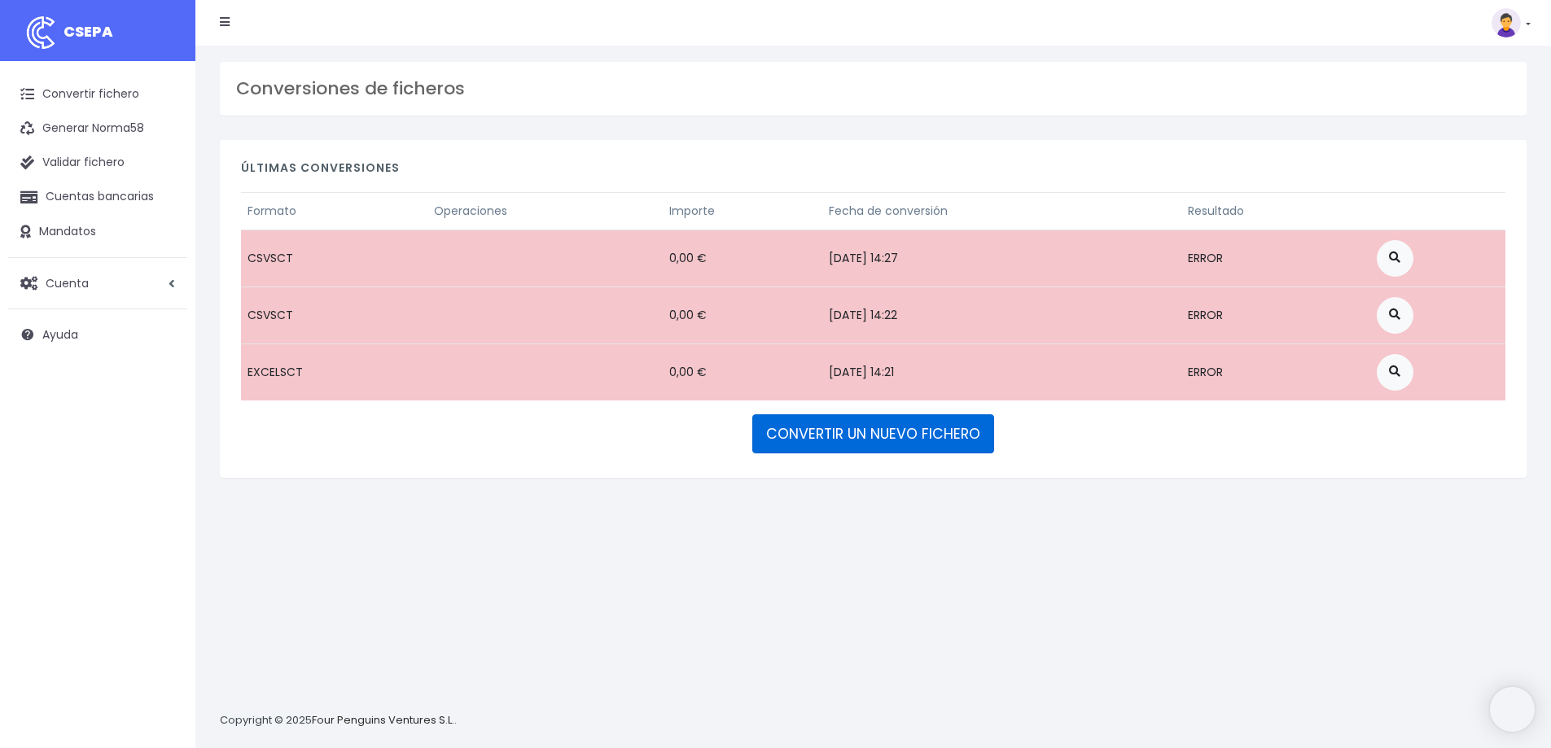
click at [870, 436] on link "CONVERTIR UN NUEVO FICHERO" at bounding box center [873, 433] width 242 height 39
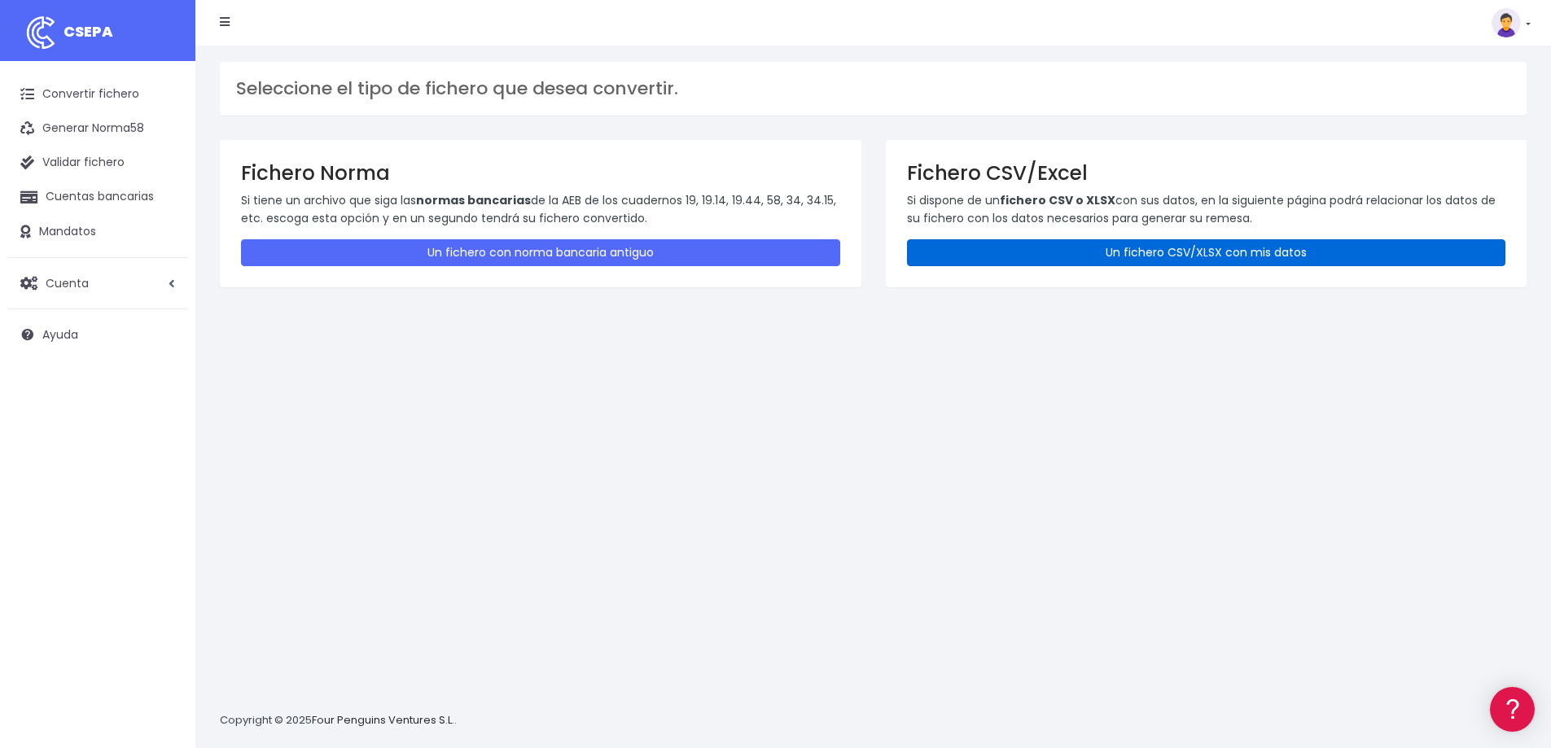
click at [1044, 265] on link "Un fichero CSV/XLSX con mis datos" at bounding box center [1206, 252] width 599 height 27
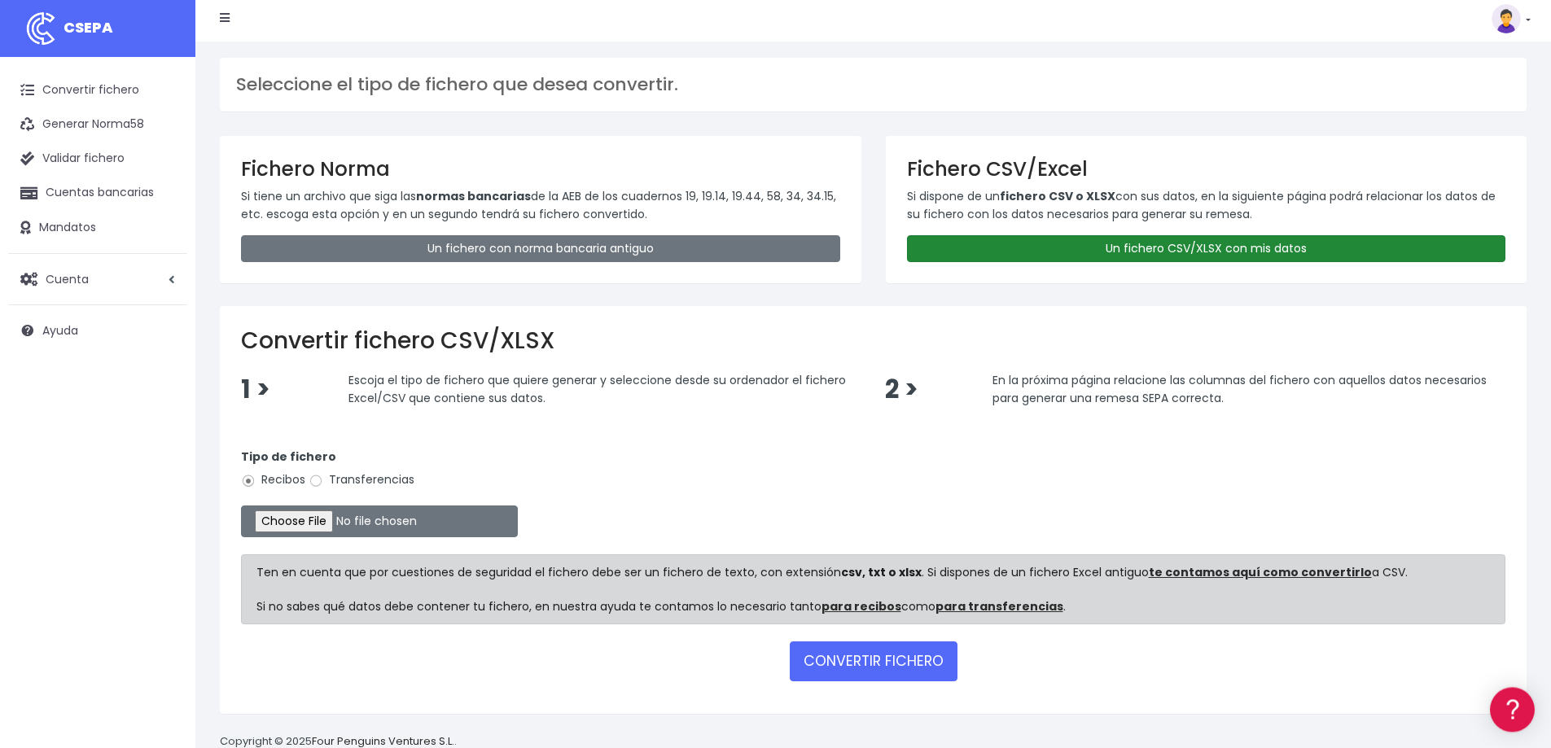
scroll to position [37, 0]
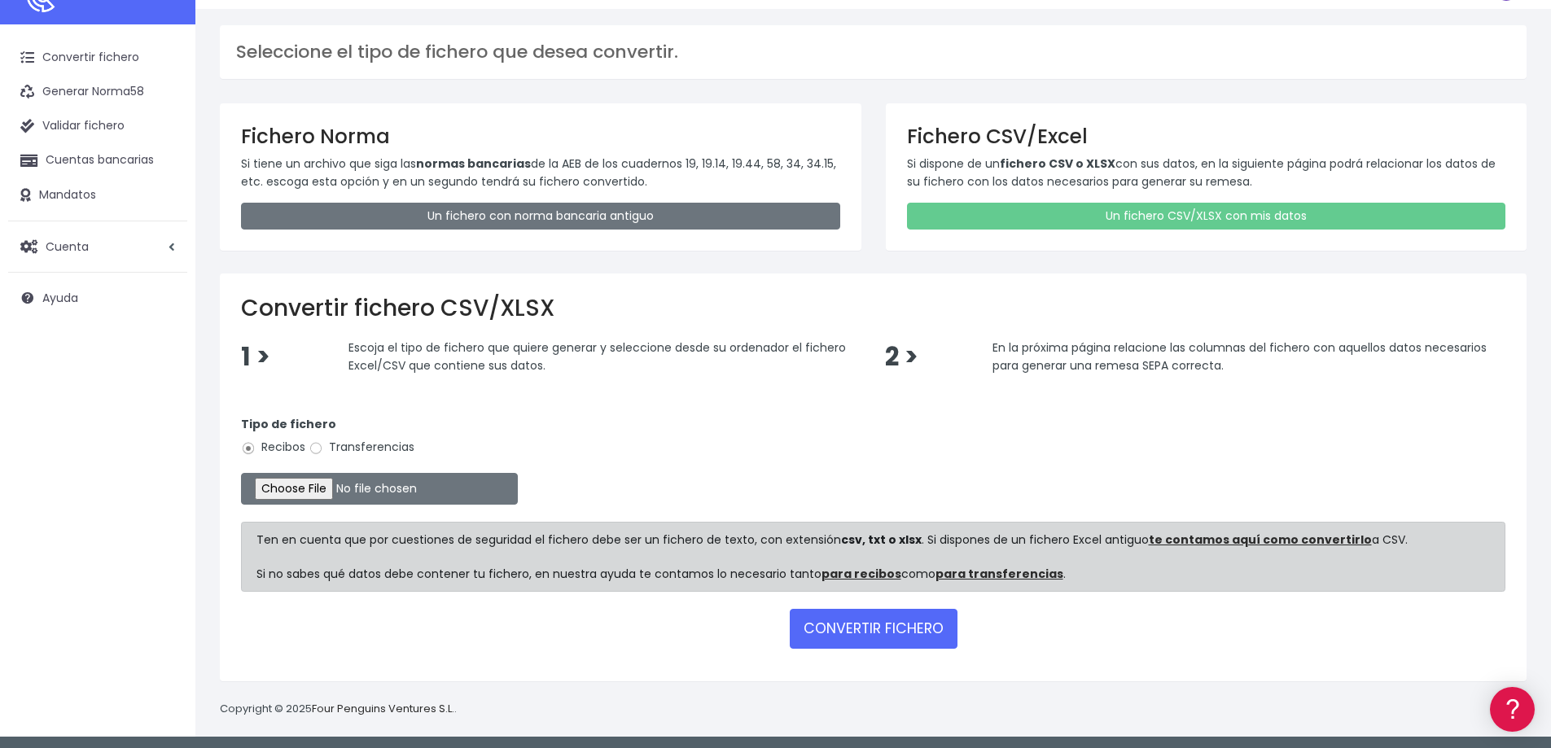
click at [350, 452] on label "Transferencias" at bounding box center [362, 447] width 106 height 17
click at [323, 452] on input "Transferencias" at bounding box center [316, 448] width 15 height 15
radio input "true"
click at [287, 481] on input "file" at bounding box center [379, 489] width 277 height 32
type input "C:\fakepath\2025101 REMESA PREV 4.2.csv"
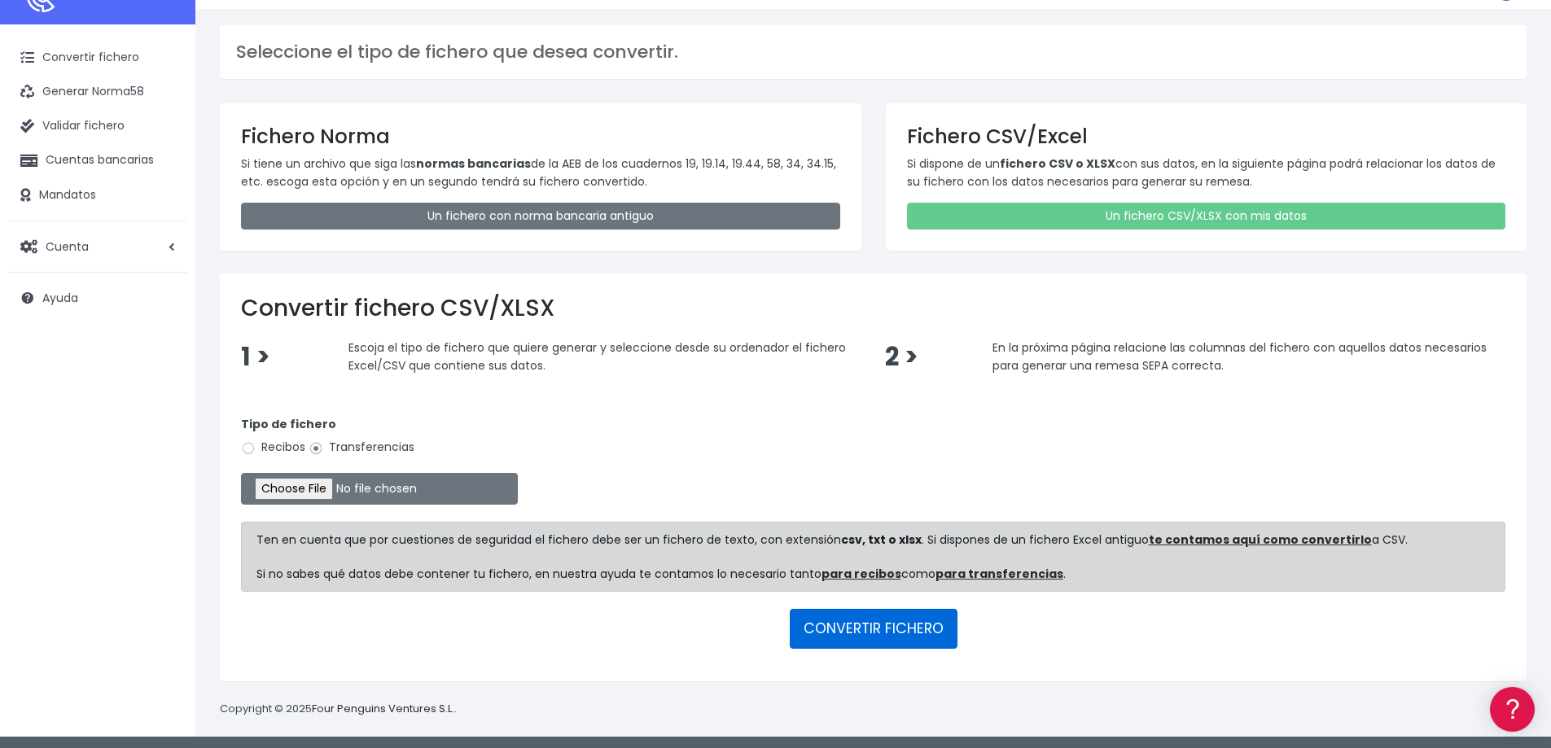
click at [817, 622] on button "CONVERTIR FICHERO" at bounding box center [874, 628] width 168 height 39
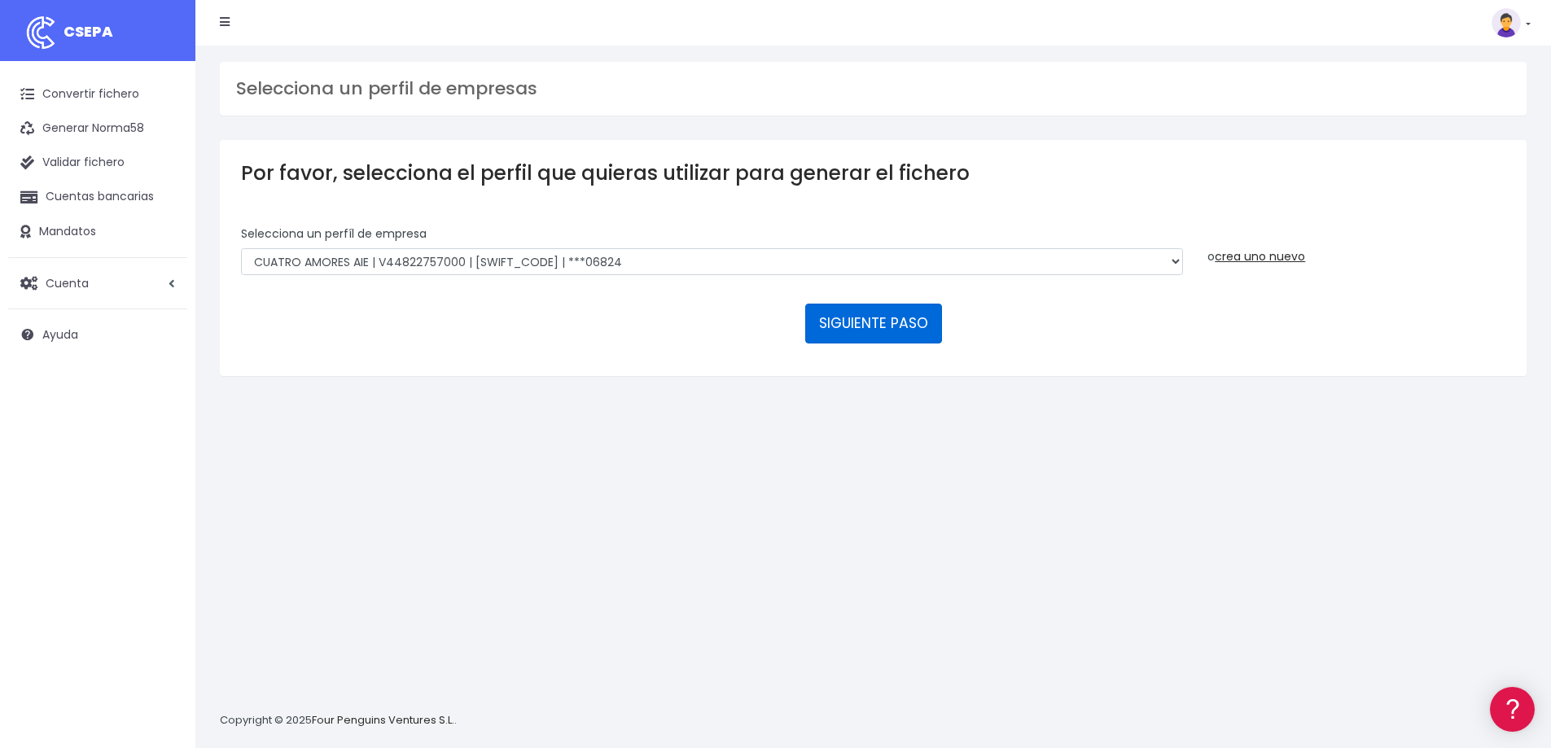
click at [830, 304] on button "SIGUIENTE PASO" at bounding box center [873, 323] width 137 height 39
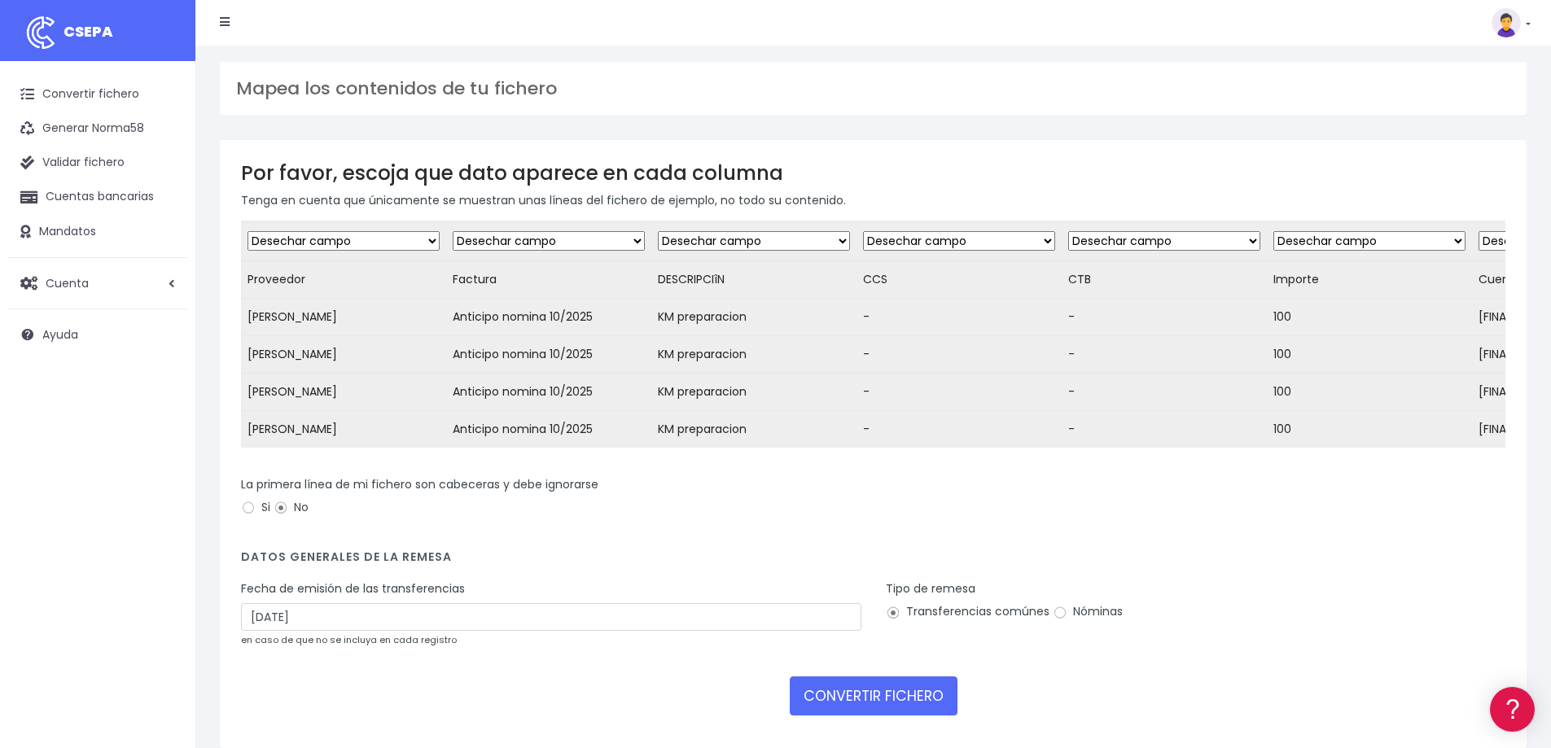
select select "description"
click option "Transferencia: descripción" at bounding box center [0, 0] width 0 height 0
click option "Desechar campo" at bounding box center [0, 0] width 0 height 0
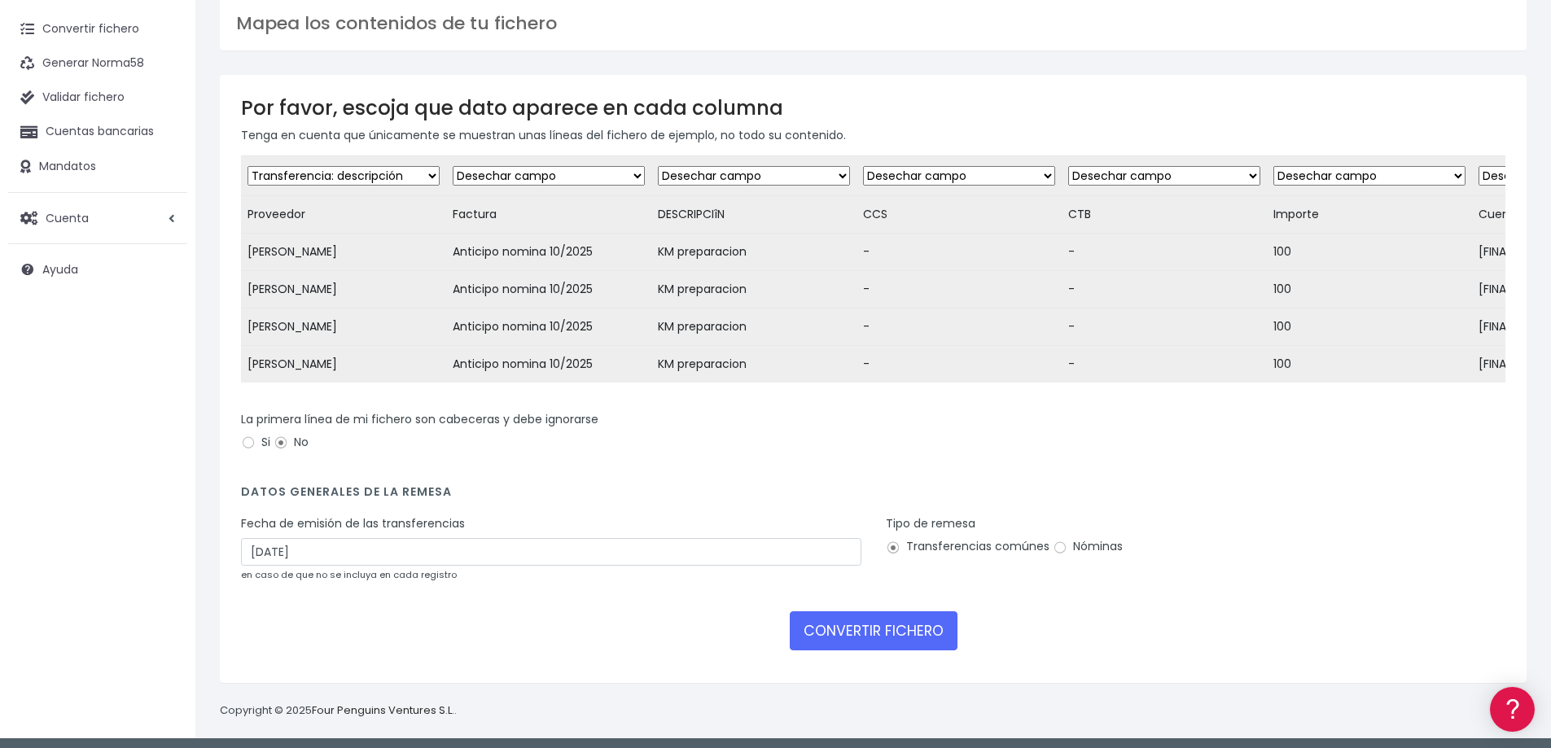
select select "description"
click option "Transferencia: descripción" at bounding box center [0, 0] width 0 height 0
click at [248, 166] on select "Desechar campo Cliente: nombre Cliente: DNI Cliente: Email Cliente: referencia …" at bounding box center [344, 176] width 192 height 20
select select "creditor"
click option "Cliente: nombre" at bounding box center [0, 0] width 0 height 0
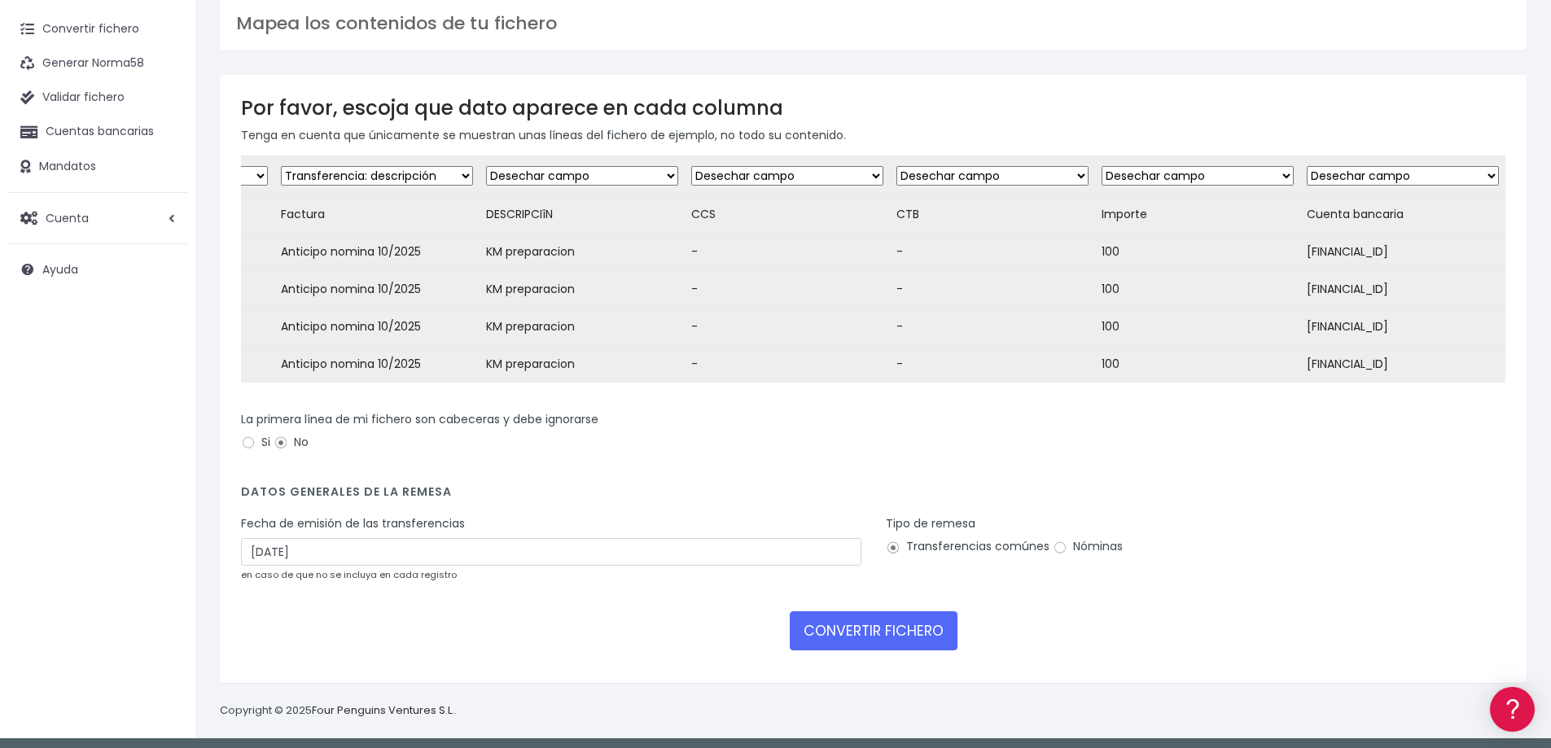
scroll to position [0, 191]
click option "Desechar campo" at bounding box center [0, 0] width 0 height 0
select select "amount"
click option "Transferencia: importe" at bounding box center [0, 0] width 0 height 0
click at [1300, 446] on div "La primera línea de mi fichero son cabeceras y debe ignorarse Si No" at bounding box center [873, 434] width 1265 height 46
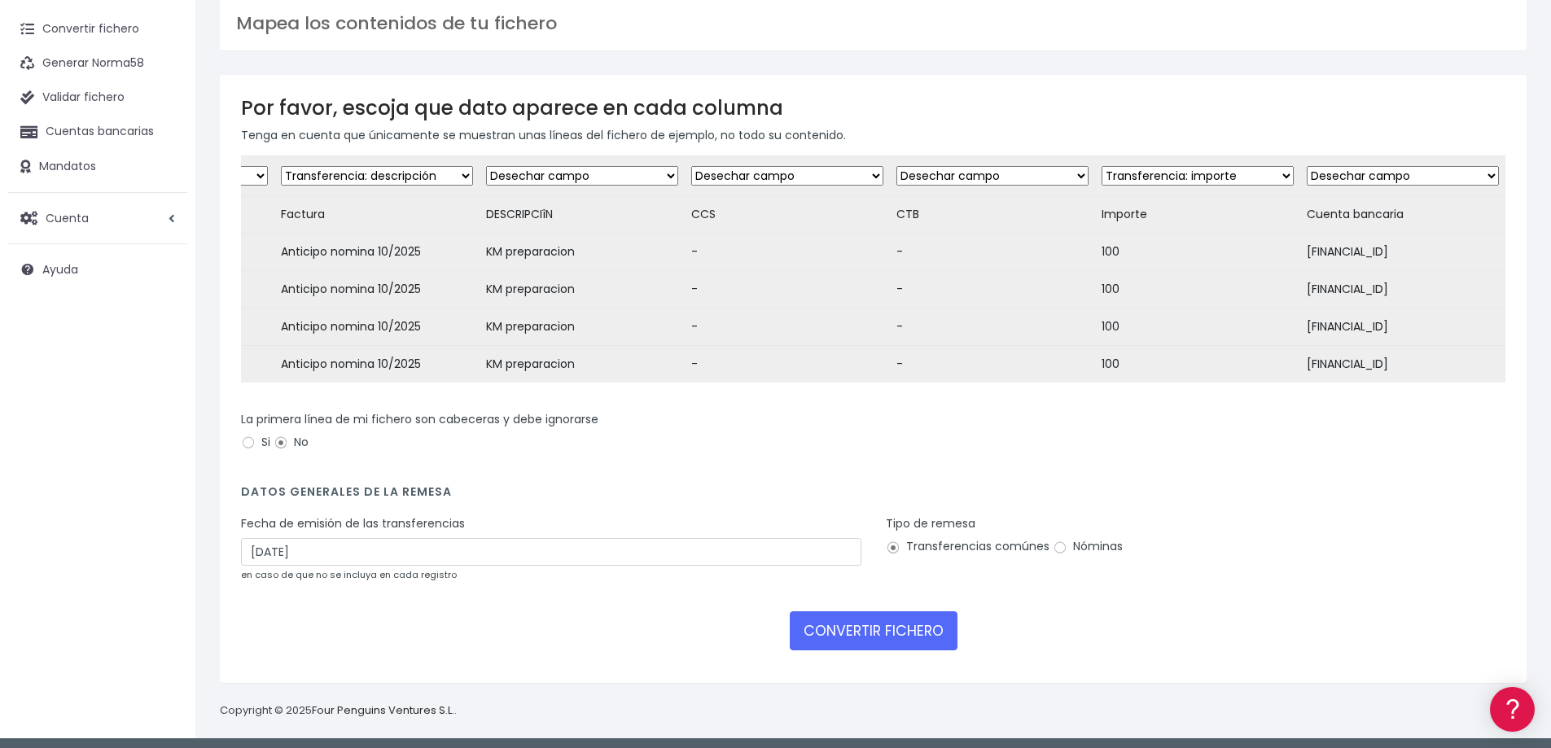
click option "Desechar campo" at bounding box center [0, 0] width 0 height 0
select select "iban"
click option "Cuenta bancaria: IBAN" at bounding box center [0, 0] width 0 height 0
click at [1414, 412] on form "Desechar campo Cliente: nombre Cliente: DNI Cliente: Email Cliente: referencia …" at bounding box center [873, 409] width 1265 height 506
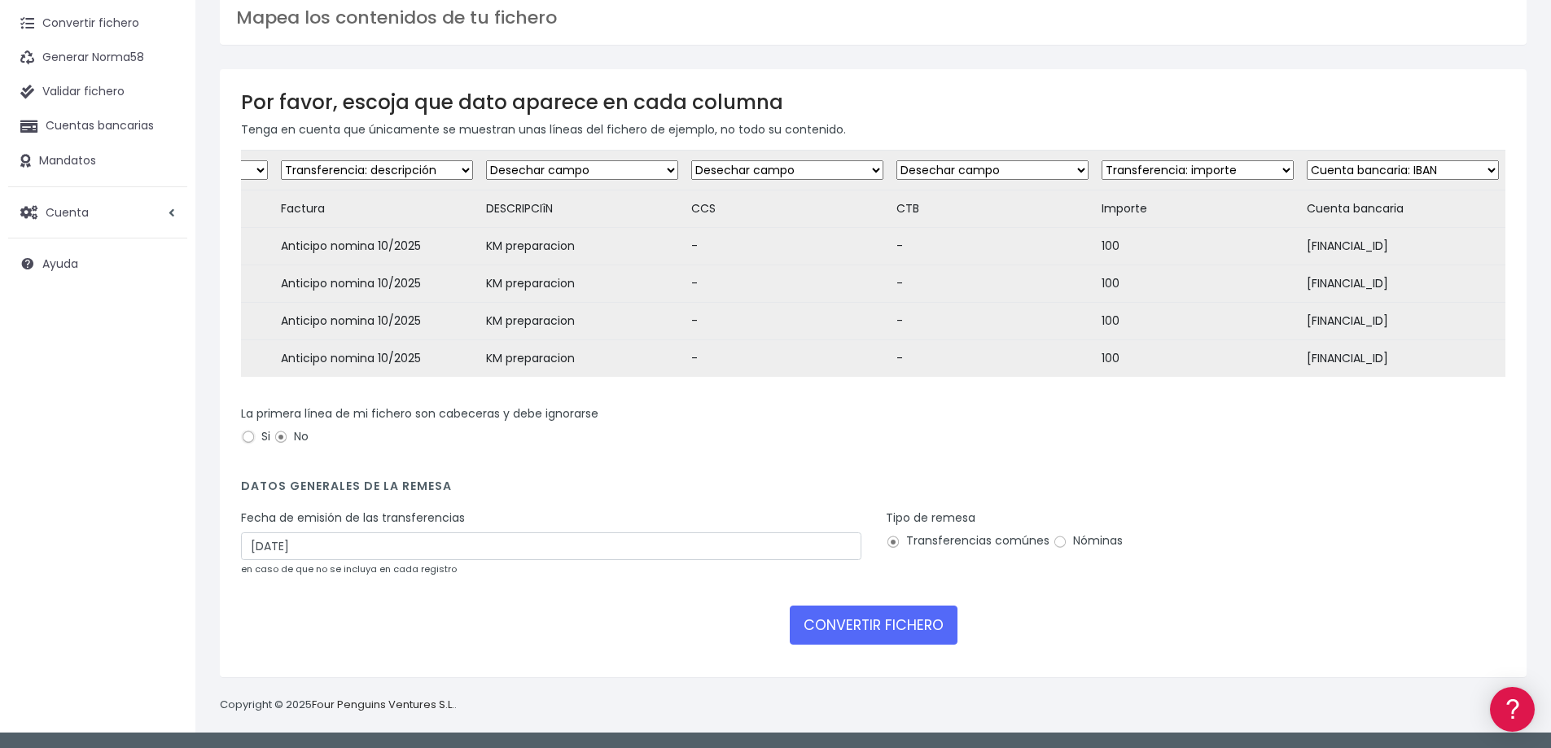
click at [247, 441] on input "Si" at bounding box center [248, 437] width 15 height 15
radio input "true"
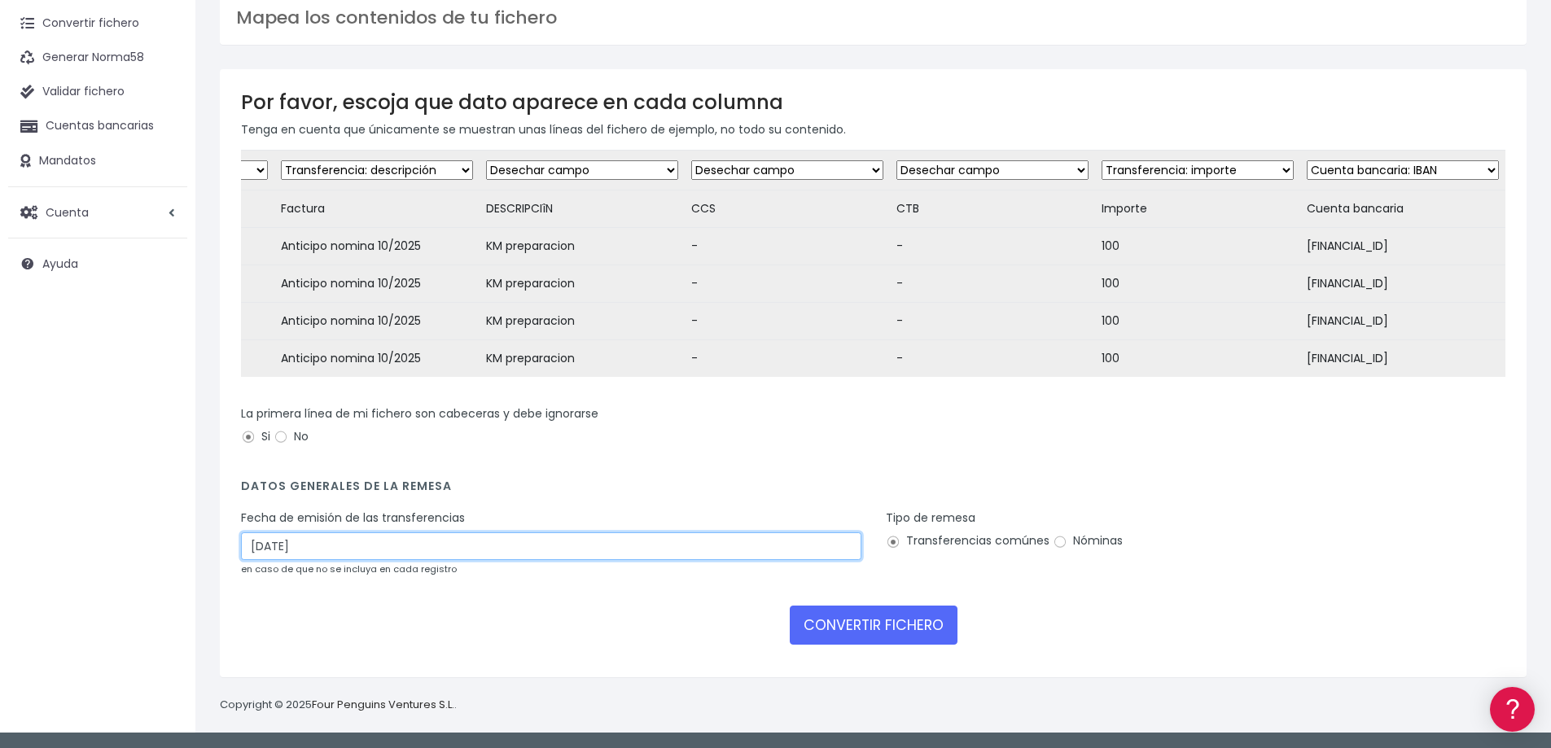
click at [263, 546] on input "03/10/2025" at bounding box center [551, 547] width 620 height 28
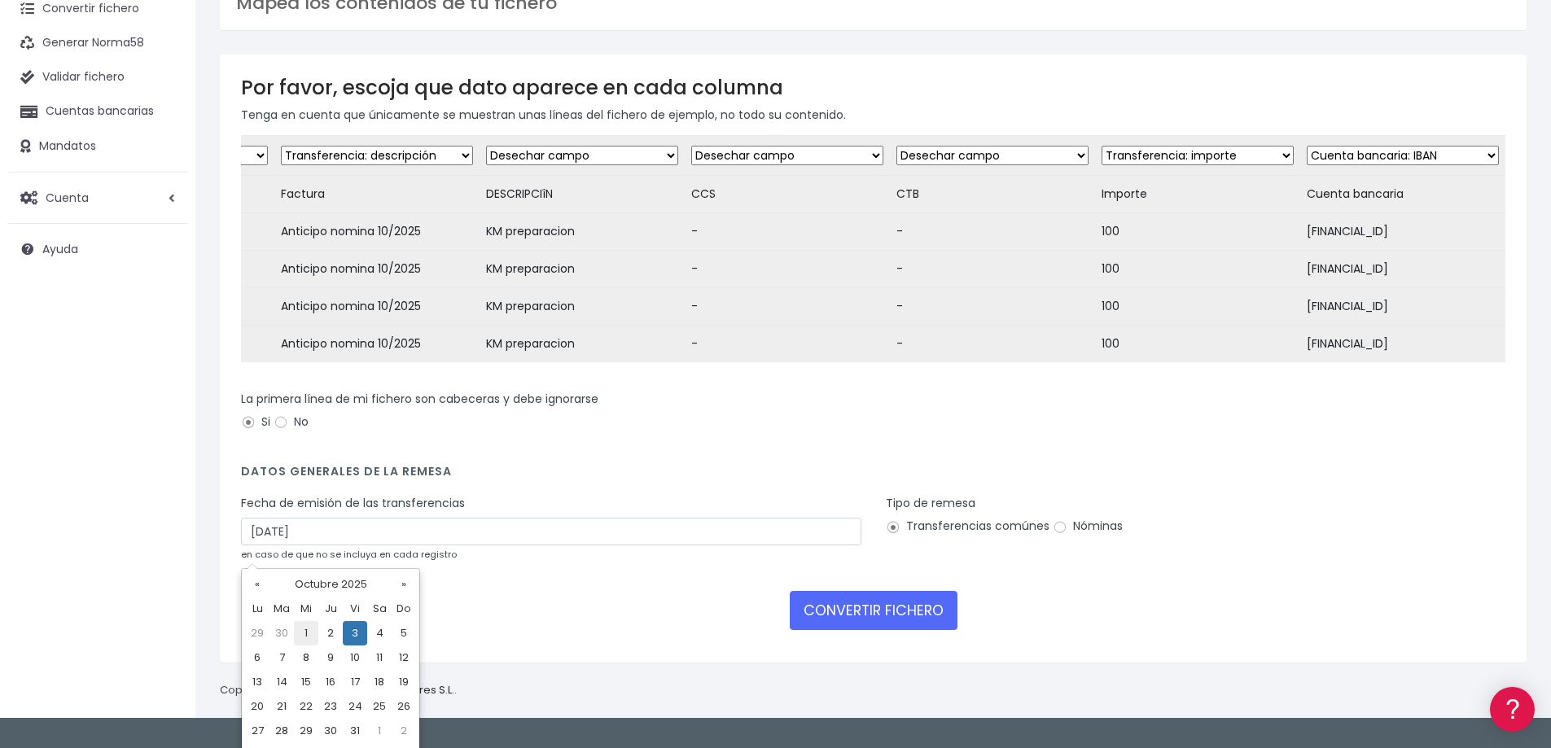
click at [313, 633] on td "1" at bounding box center [306, 633] width 24 height 24
type input "01/10/2025"
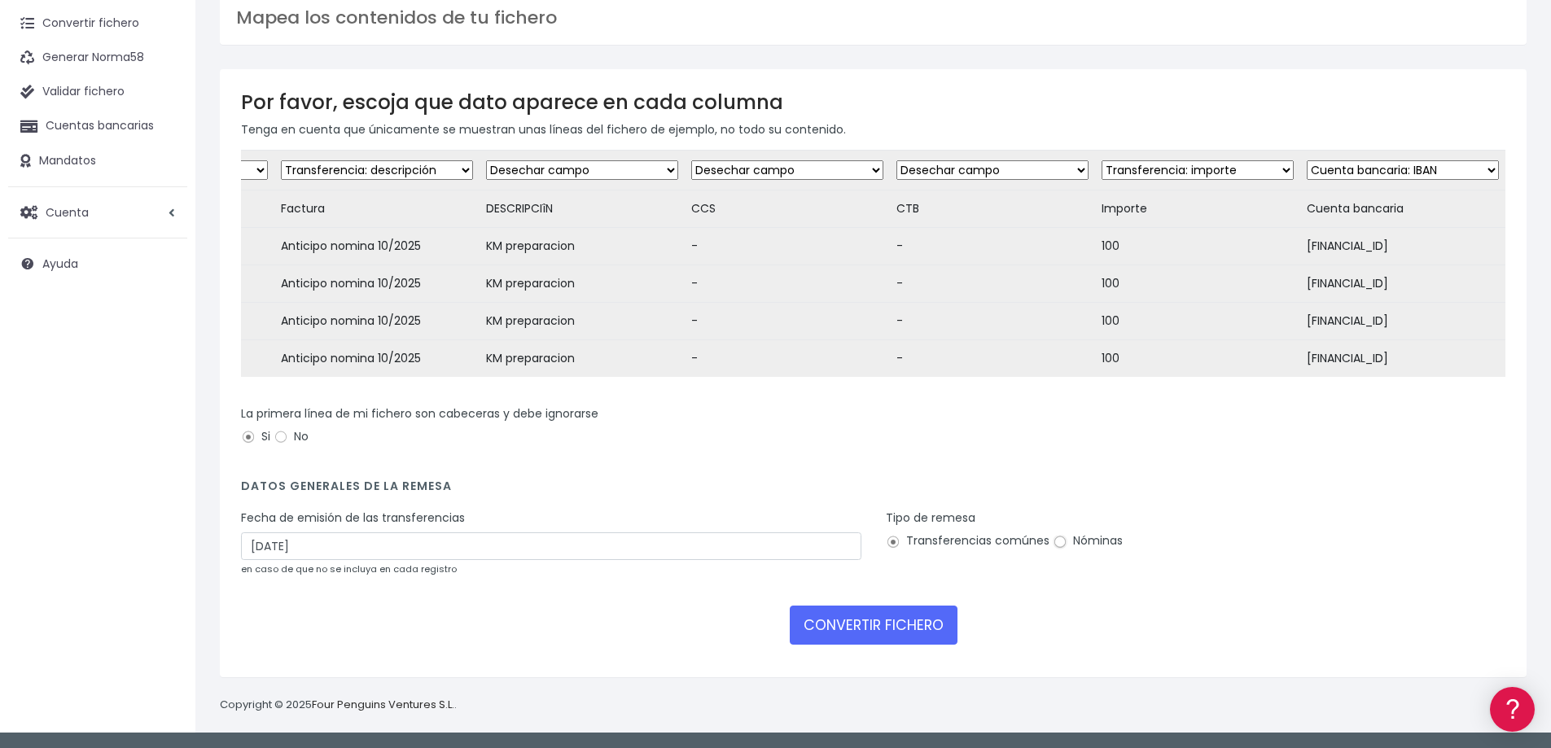
click at [1060, 543] on input "Nóminas" at bounding box center [1060, 542] width 15 height 15
radio input "true"
click at [907, 629] on button "CONVERTIR FICHERO" at bounding box center [874, 625] width 168 height 39
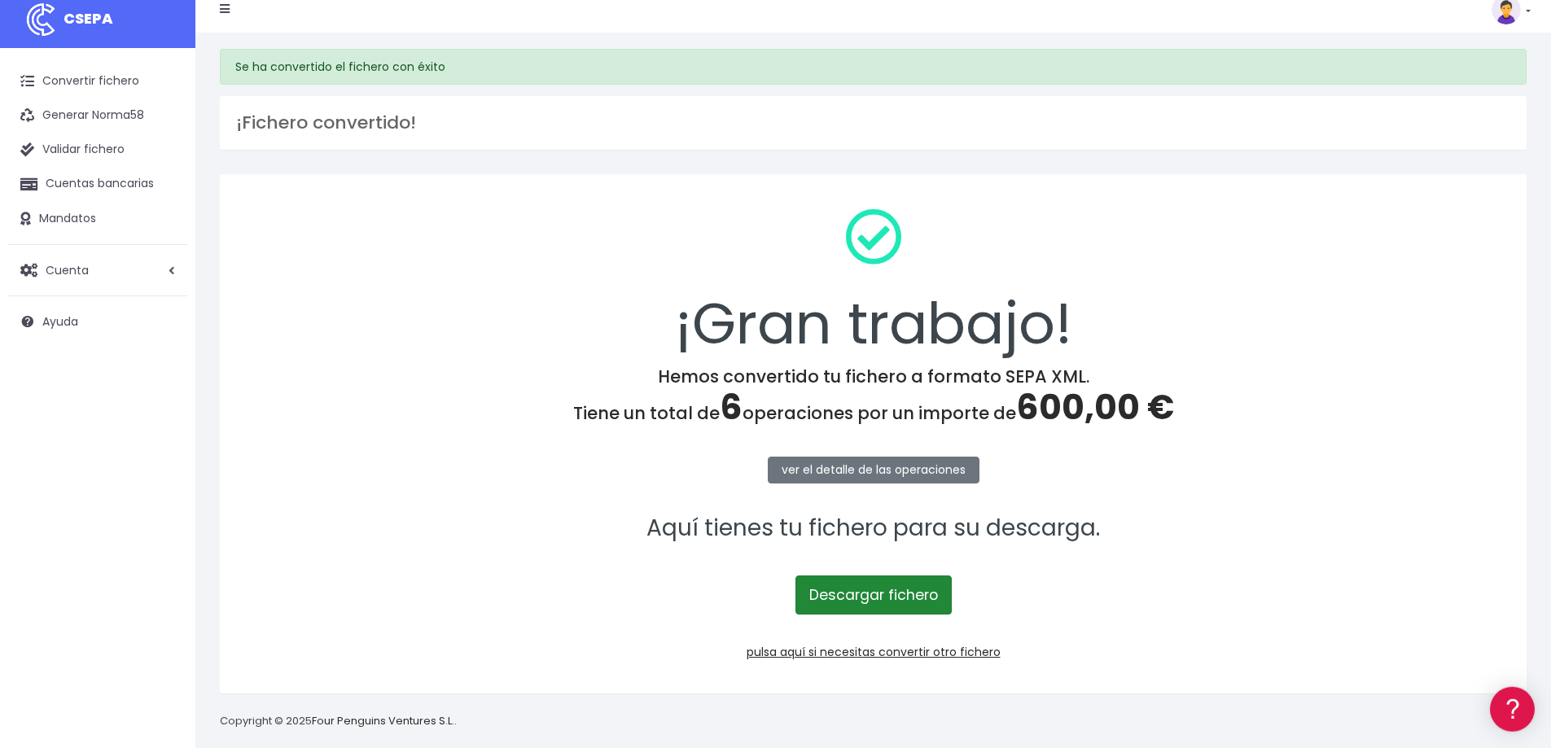
scroll to position [15, 0]
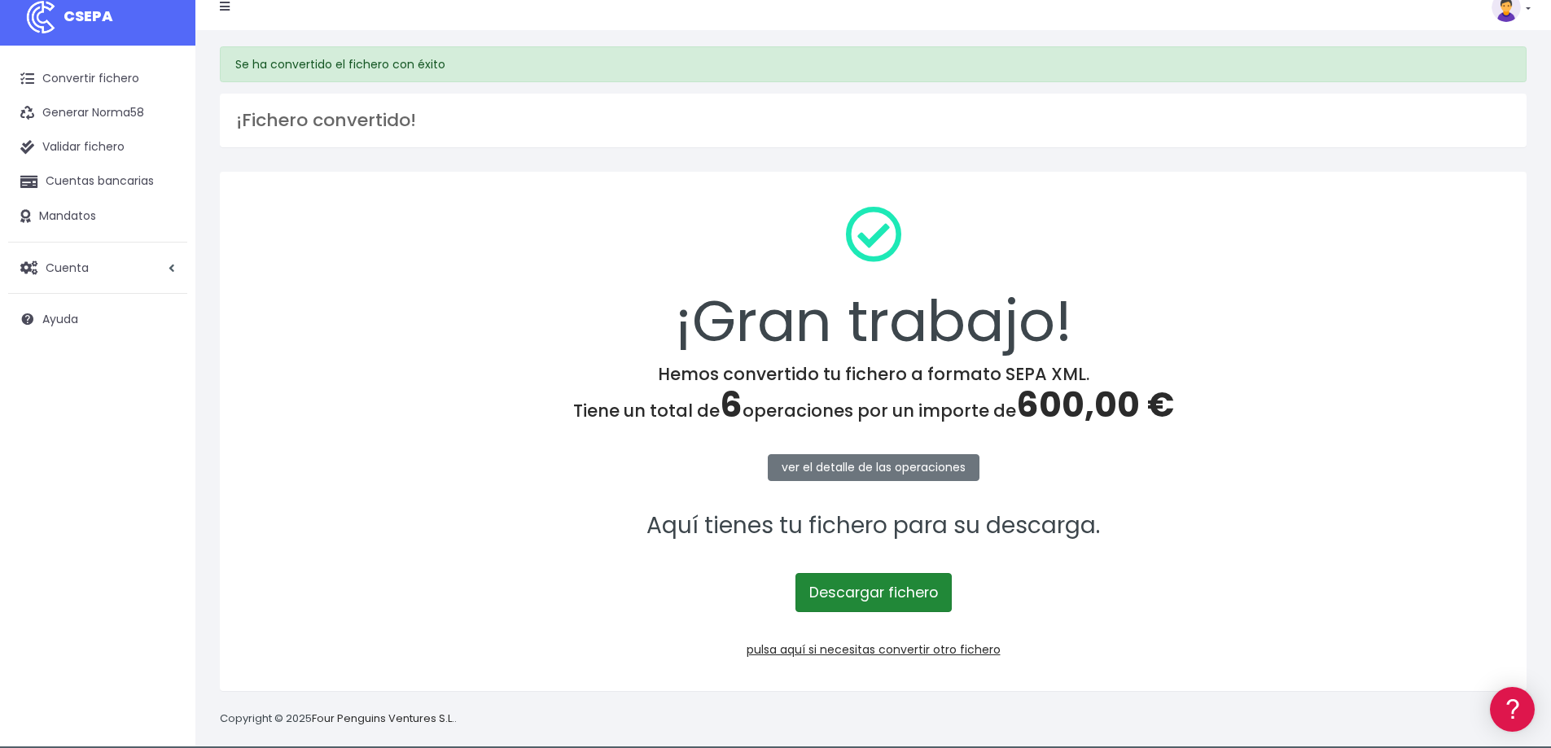
click at [895, 590] on link "Descargar fichero" at bounding box center [874, 592] width 156 height 39
click at [887, 469] on link "ver el detalle de las operaciones" at bounding box center [874, 467] width 212 height 27
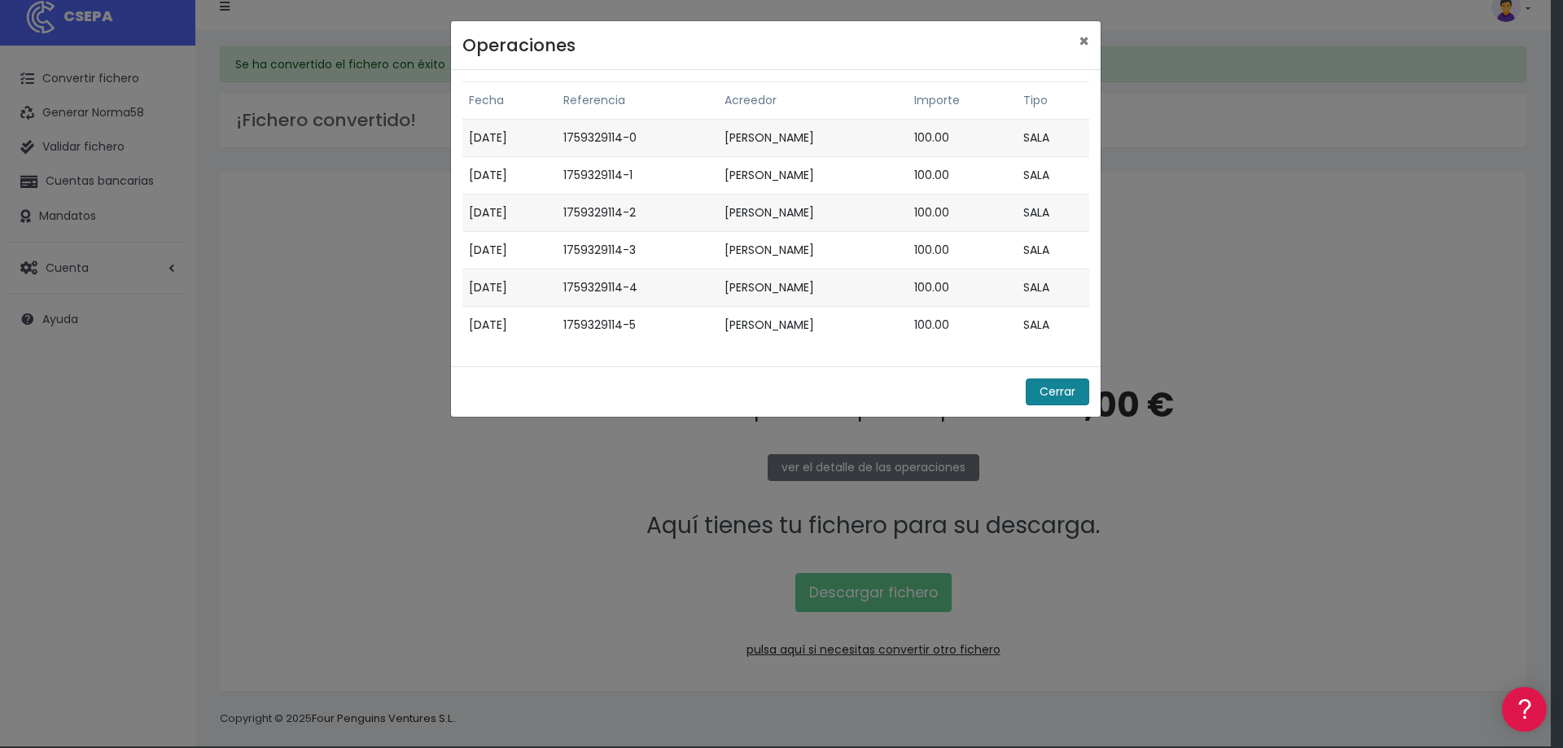
click at [1073, 399] on button "Cerrar" at bounding box center [1058, 392] width 64 height 27
